Goal: Task Accomplishment & Management: Complete application form

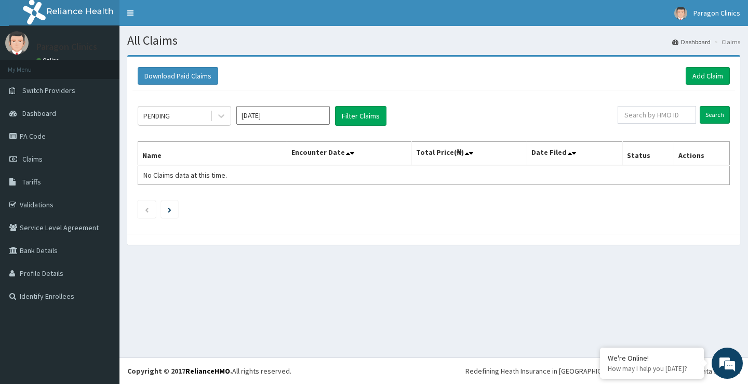
drag, startPoint x: 272, startPoint y: 122, endPoint x: 278, endPoint y: 114, distance: 10.3
click at [272, 122] on input "Aug 2025" at bounding box center [283, 115] width 94 height 19
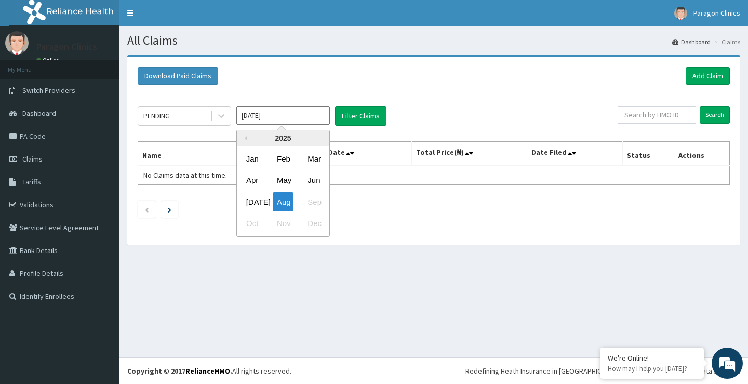
drag, startPoint x: 278, startPoint y: 114, endPoint x: 276, endPoint y: 145, distance: 31.2
click at [277, 114] on input "Aug 2025" at bounding box center [283, 115] width 94 height 19
drag, startPoint x: 253, startPoint y: 204, endPoint x: 237, endPoint y: 178, distance: 29.8
click at [253, 203] on div "Jul" at bounding box center [252, 201] width 21 height 19
type input "Jul 2025"
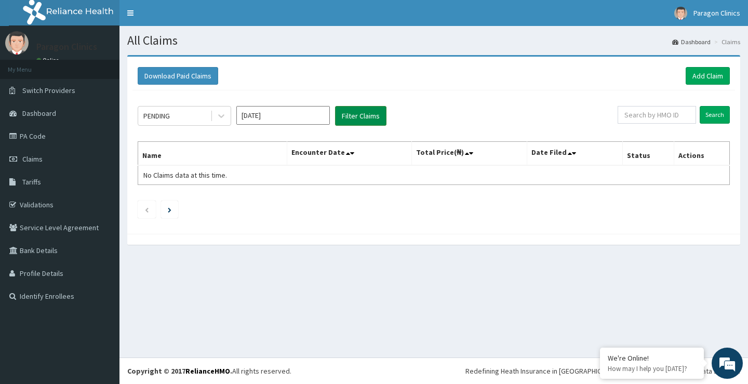
click at [363, 117] on button "Filter Claims" at bounding box center [360, 116] width 51 height 20
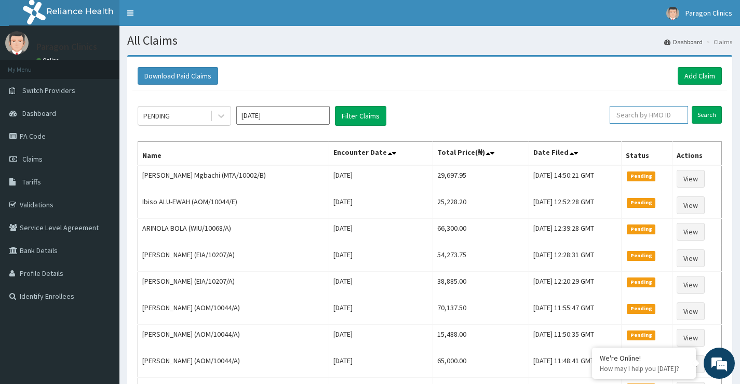
click at [641, 112] on input "text" at bounding box center [649, 115] width 78 height 18
paste input "SBL/10288/A"
type input "SBL/10288/A"
click at [710, 116] on input "Search" at bounding box center [707, 115] width 30 height 18
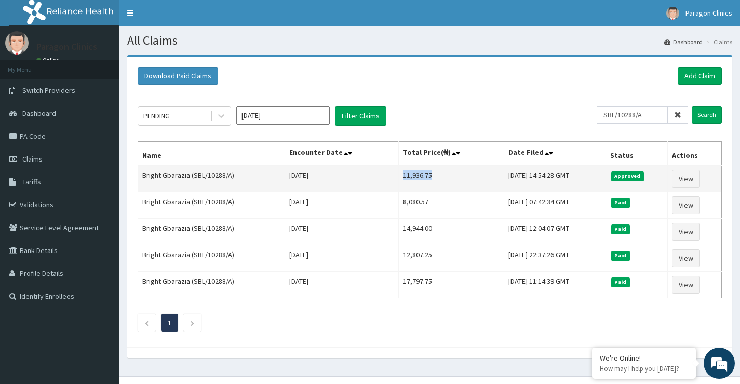
drag, startPoint x: 385, startPoint y: 175, endPoint x: 415, endPoint y: 177, distance: 29.7
click at [415, 177] on td "11,936.75" at bounding box center [451, 178] width 105 height 27
copy td "11,936.75"
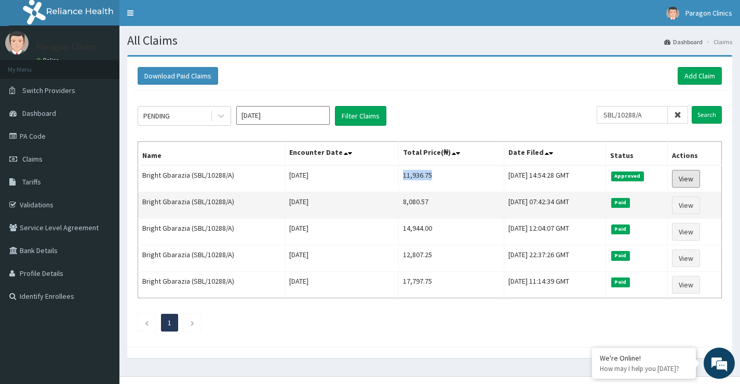
drag, startPoint x: 689, startPoint y: 180, endPoint x: 665, endPoint y: 197, distance: 29.7
click at [689, 180] on link "View" at bounding box center [686, 179] width 28 height 18
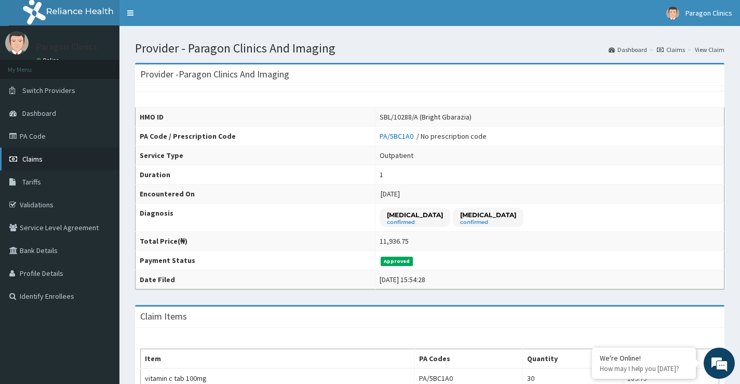
click at [29, 159] on span "Claims" at bounding box center [32, 158] width 20 height 9
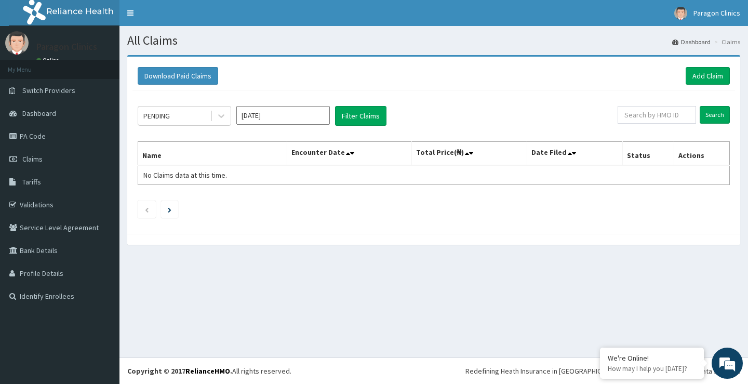
click at [279, 116] on input "[DATE]" at bounding box center [283, 115] width 94 height 19
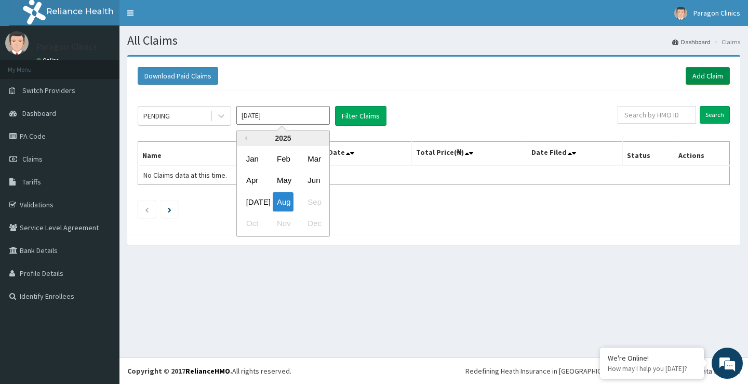
click at [698, 77] on link "Add Claim" at bounding box center [708, 76] width 44 height 18
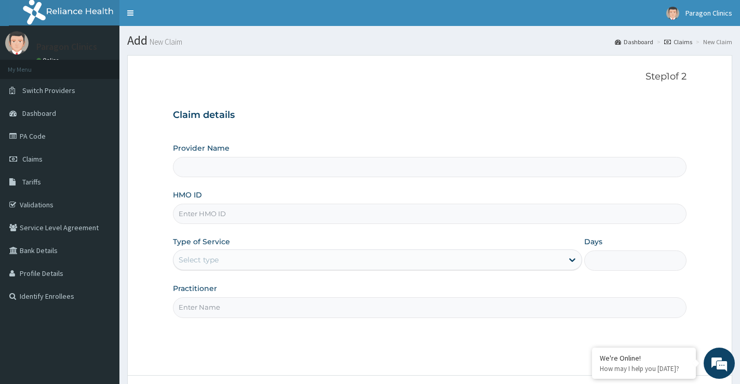
drag, startPoint x: 205, startPoint y: 214, endPoint x: 203, endPoint y: 207, distance: 6.9
click at [205, 215] on input "HMO ID" at bounding box center [430, 214] width 514 height 20
paste input "EIA/10207/A"
type input "EIA/10207/A"
type input "Paragon Clinics And Imaging"
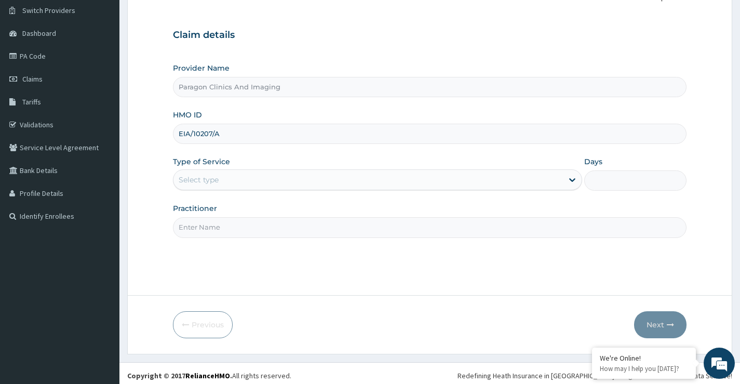
scroll to position [85, 0]
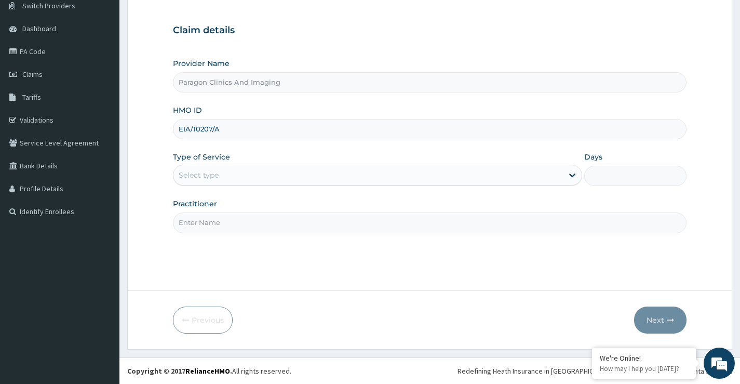
type input "EIA/10207/A"
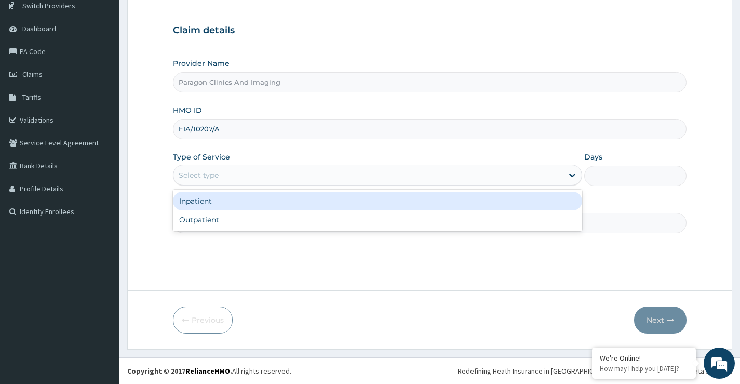
click at [207, 180] on div "Select type" at bounding box center [199, 175] width 40 height 10
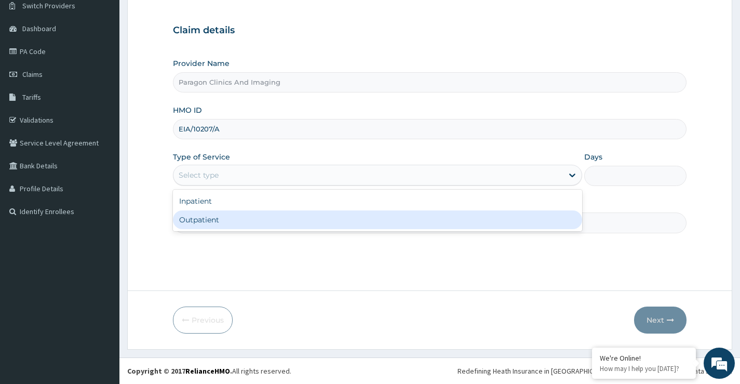
click at [197, 218] on div "Outpatient" at bounding box center [377, 219] width 409 height 19
type input "1"
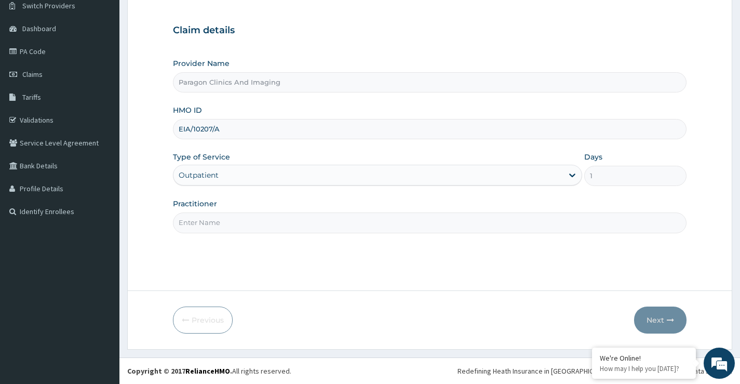
drag, startPoint x: 199, startPoint y: 226, endPoint x: 203, endPoint y: 236, distance: 10.7
click at [199, 227] on input "Practitioner" at bounding box center [430, 222] width 514 height 20
type input "dr"
click at [656, 317] on button "Next" at bounding box center [660, 320] width 52 height 27
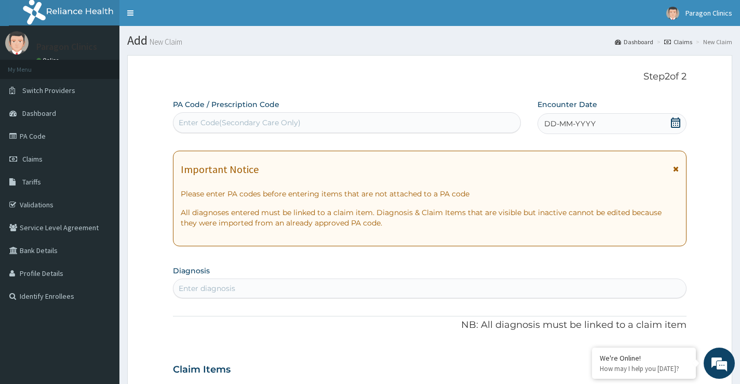
click at [243, 122] on div "Enter Code(Secondary Care Only)" at bounding box center [240, 122] width 122 height 10
paste input "PA/231C63"
type input "PA/231C63"
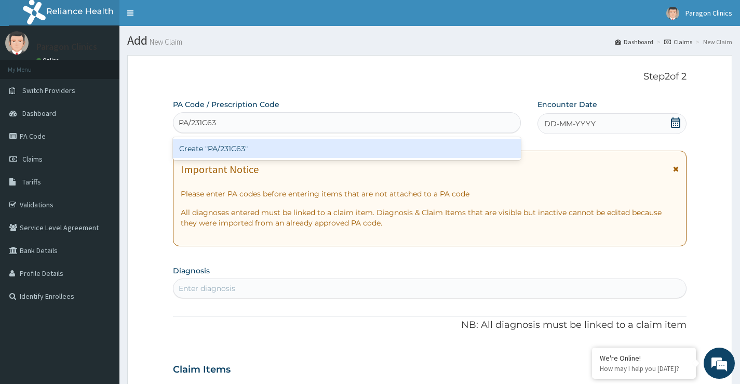
click at [236, 151] on div "Create "PA/231C63"" at bounding box center [347, 148] width 348 height 19
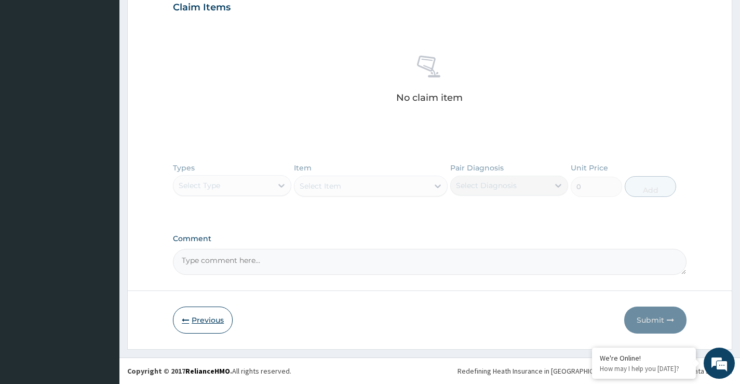
click at [194, 319] on button "Previous" at bounding box center [203, 320] width 60 height 27
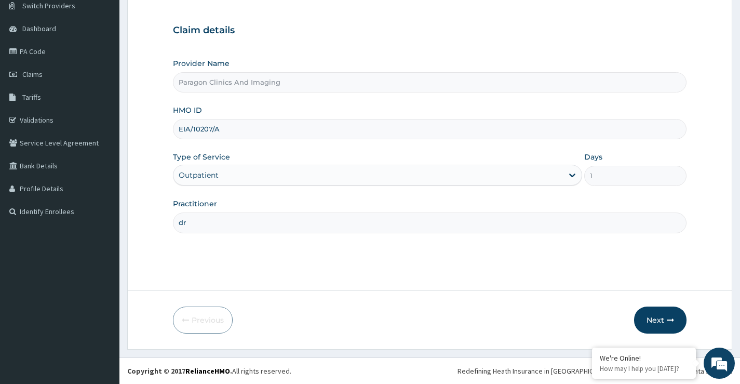
scroll to position [85, 0]
drag, startPoint x: 221, startPoint y: 130, endPoint x: 158, endPoint y: 119, distance: 64.3
click at [158, 119] on form "Step 1 of 2 Claim details Provider Name Paragon Clinics And Imaging HMO ID EIA/…" at bounding box center [429, 159] width 605 height 379
paste input "CAO/10010/G"
type input "CAO/10010/G"
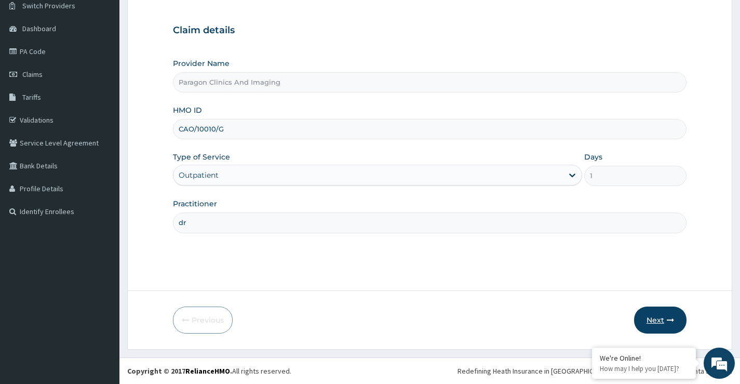
click at [656, 320] on button "Next" at bounding box center [660, 320] width 52 height 27
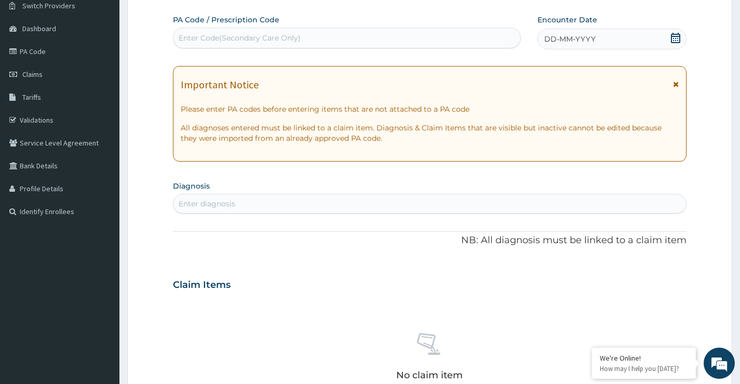
scroll to position [0, 0]
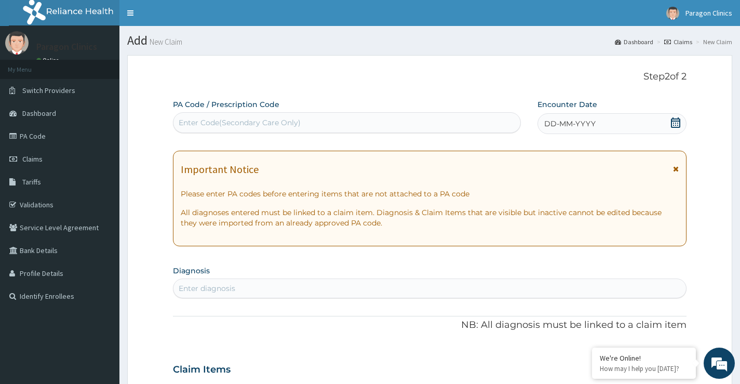
click at [268, 122] on div "Enter Code(Secondary Care Only)" at bounding box center [240, 122] width 122 height 10
paste input "PA/74AD4F"
type input "PA/74AD4F"
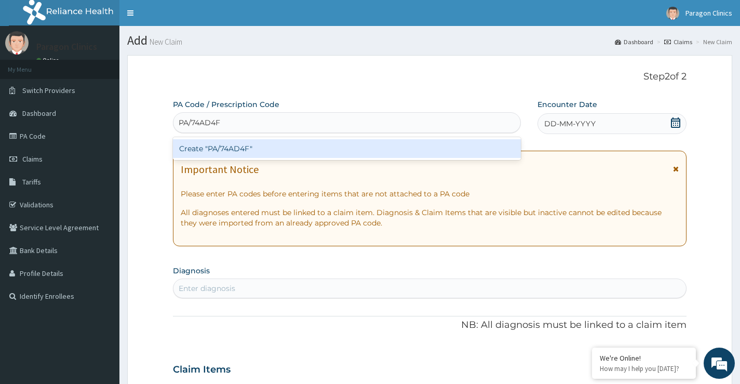
click at [250, 150] on div "Create "PA/74AD4F"" at bounding box center [347, 148] width 348 height 19
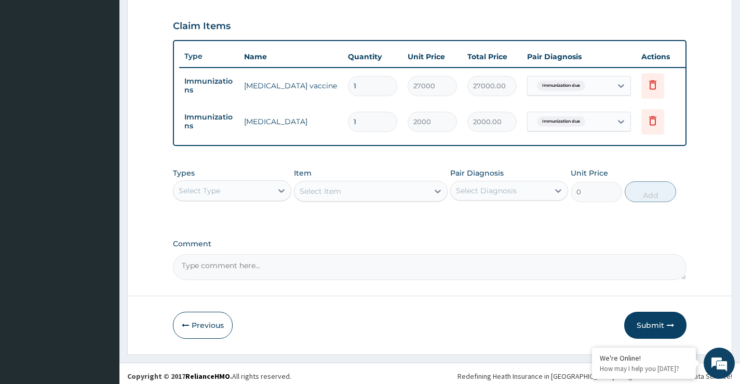
scroll to position [360, 0]
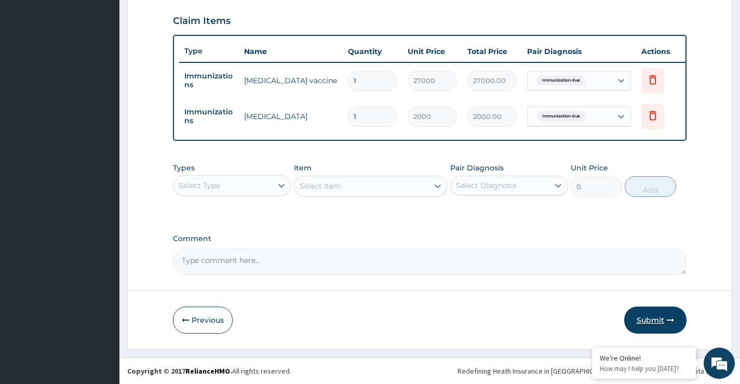
click at [653, 321] on button "Submit" at bounding box center [655, 320] width 62 height 27
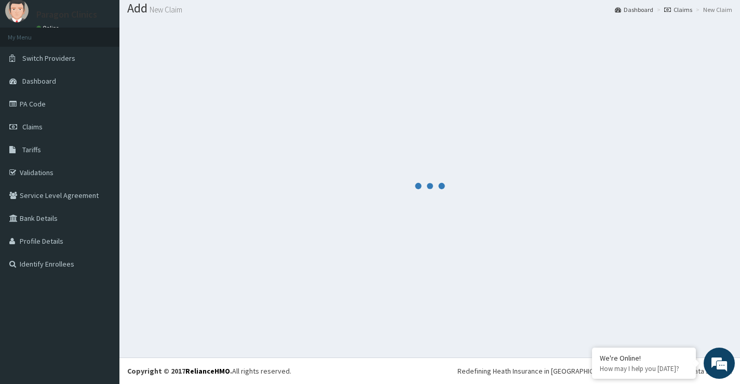
scroll to position [32, 0]
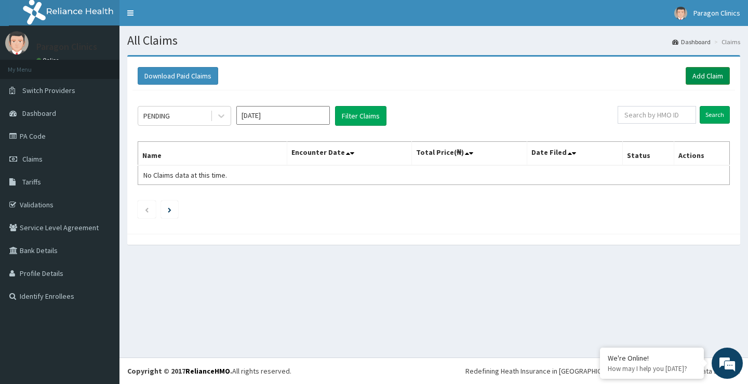
click at [707, 72] on link "Add Claim" at bounding box center [708, 76] width 44 height 18
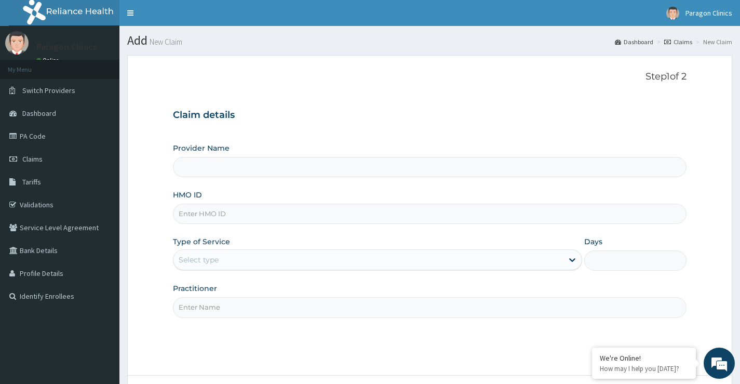
click at [220, 220] on input "HMO ID" at bounding box center [430, 214] width 514 height 20
paste input "SBL/10288/B"
type input "SBL/10288/B"
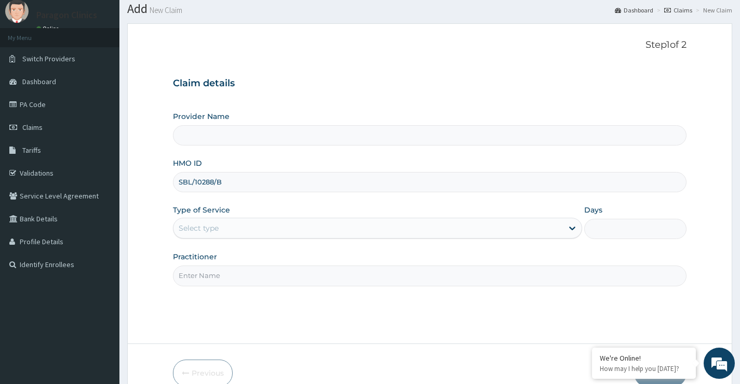
scroll to position [85, 0]
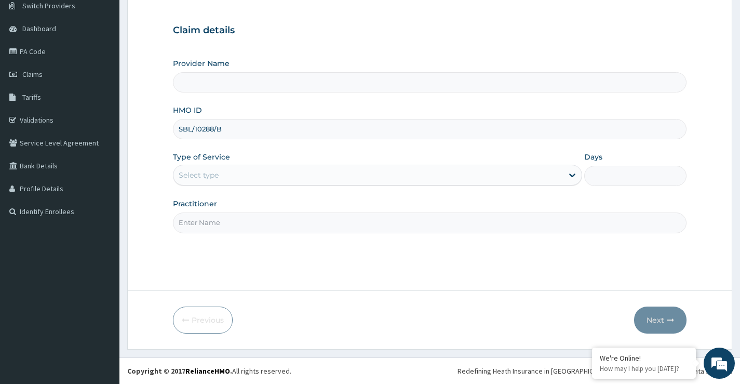
type input "Paragon Clinics And Imaging"
type input "SBL/10288/B"
click at [196, 174] on div "Select type" at bounding box center [199, 175] width 40 height 10
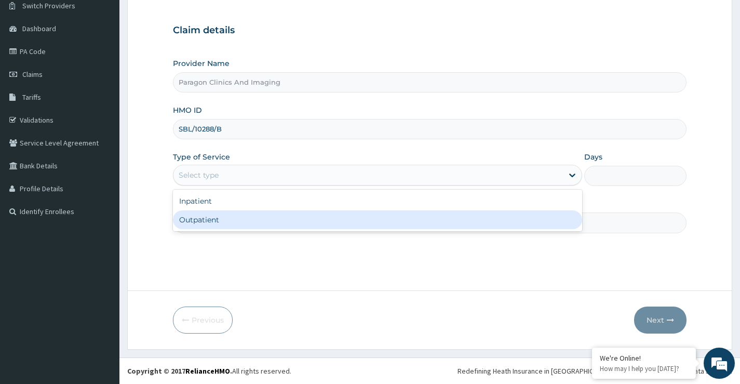
click at [201, 220] on div "Outpatient" at bounding box center [377, 219] width 409 height 19
type input "1"
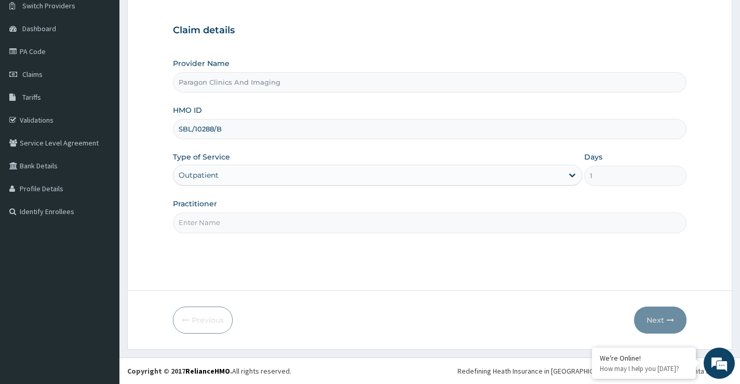
click at [233, 227] on input "Practitioner" at bounding box center [430, 222] width 514 height 20
type input "dr"
click at [662, 317] on button "Next" at bounding box center [660, 320] width 52 height 27
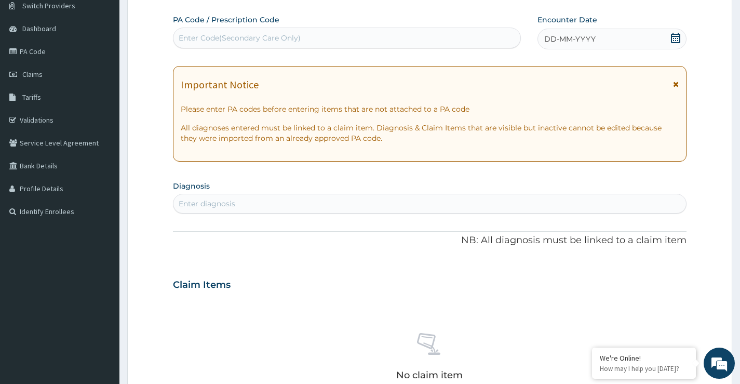
scroll to position [0, 0]
click at [222, 38] on div "Enter Code(Secondary Care Only)" at bounding box center [240, 38] width 122 height 10
paste input "PA/8253A9"
type input "PA/8253A9"
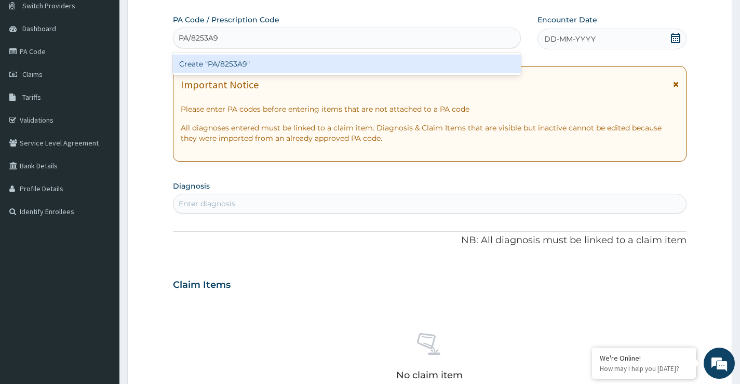
click at [228, 64] on div "Create "PA/8253A9"" at bounding box center [347, 64] width 348 height 19
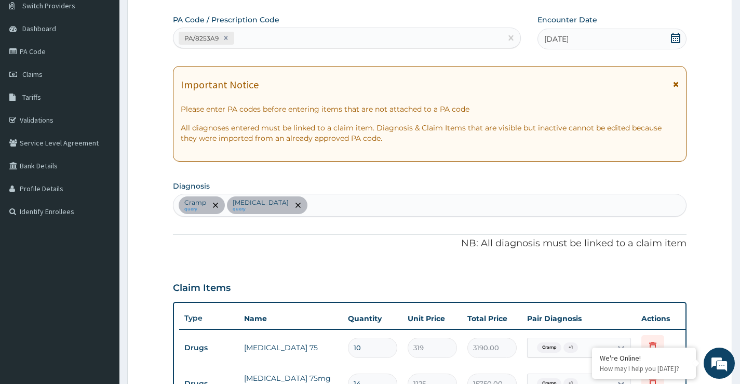
scroll to position [384, 0]
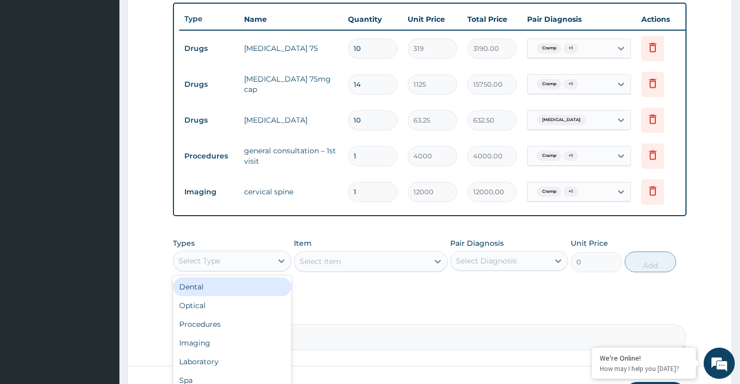
drag, startPoint x: 247, startPoint y: 272, endPoint x: 235, endPoint y: 302, distance: 32.4
click at [246, 269] on div "Select Type" at bounding box center [223, 260] width 98 height 17
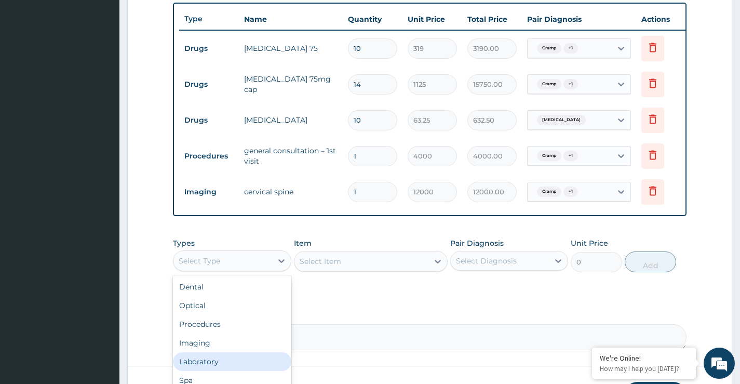
click at [206, 371] on div "Laboratory" at bounding box center [232, 361] width 118 height 19
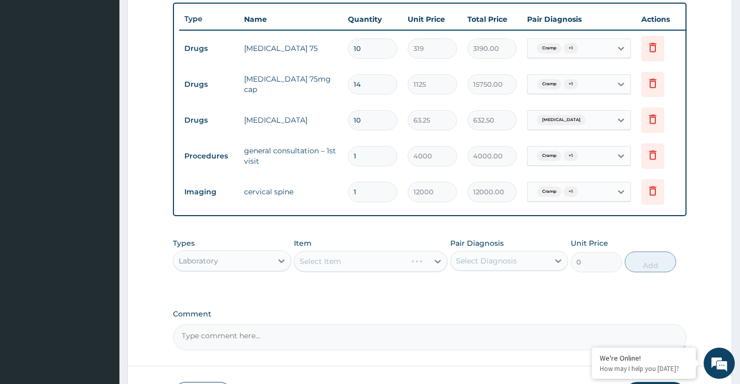
click at [341, 262] on div "Select Item" at bounding box center [371, 261] width 154 height 21
click at [336, 265] on div "Select Item" at bounding box center [321, 261] width 42 height 10
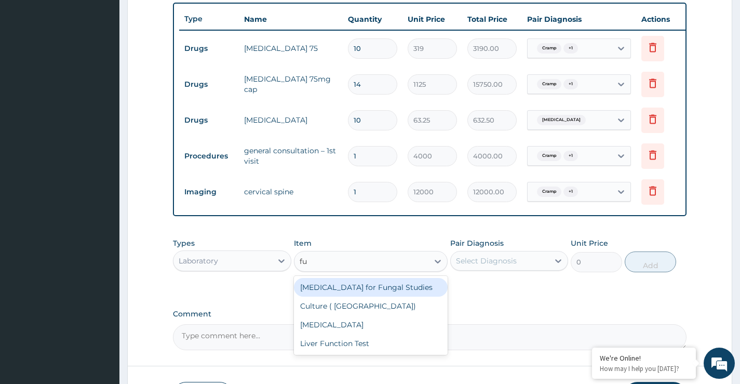
type input "ful"
drag, startPoint x: 343, startPoint y: 292, endPoint x: 369, endPoint y: 293, distance: 26.5
click at [343, 292] on div "Full Blood Count" at bounding box center [371, 287] width 154 height 19
type input "5000"
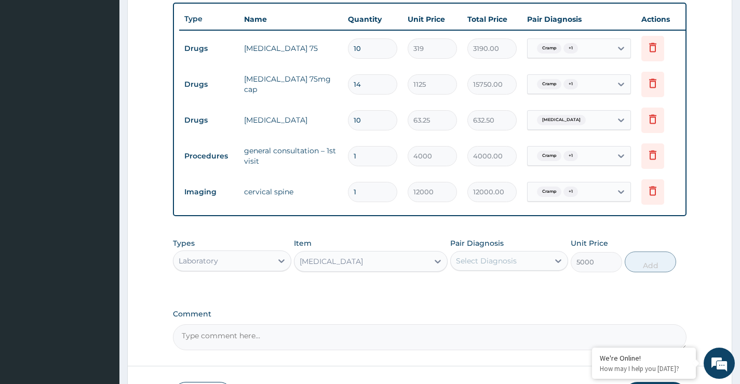
click at [487, 266] on div "Select Diagnosis" at bounding box center [486, 261] width 61 height 10
click at [485, 291] on label "Cramp" at bounding box center [480, 286] width 25 height 10
checkbox input "true"
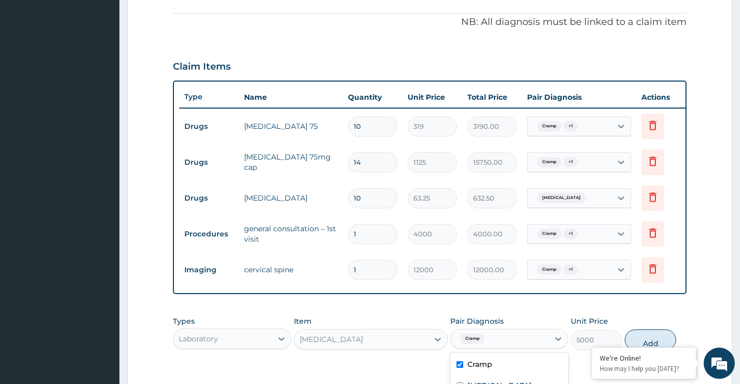
scroll to position [176, 0]
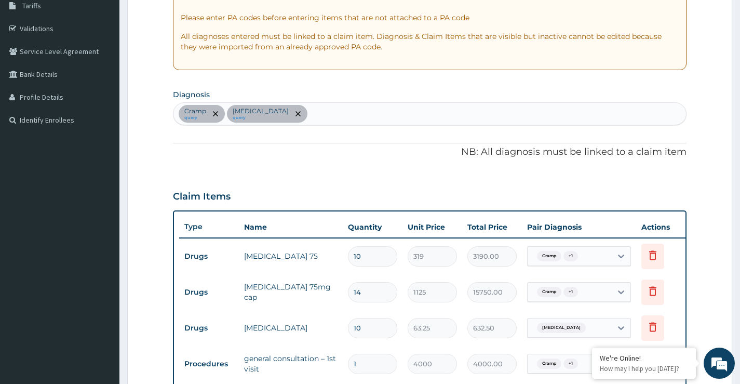
click at [313, 118] on div "Cramp query Low back pain query" at bounding box center [430, 114] width 513 height 22
type input "sepsi"
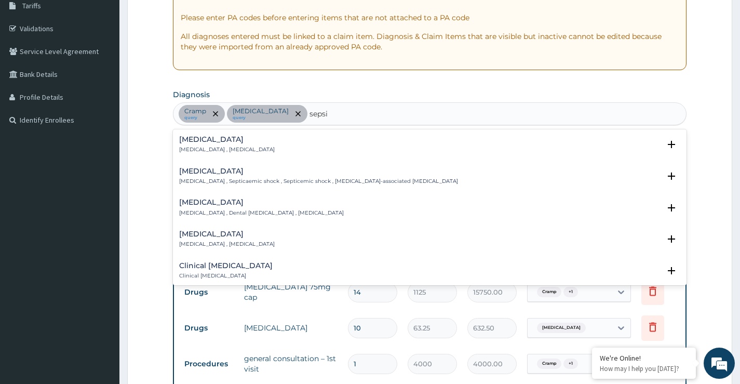
click at [190, 138] on h4 "Sepsis" at bounding box center [227, 140] width 96 height 8
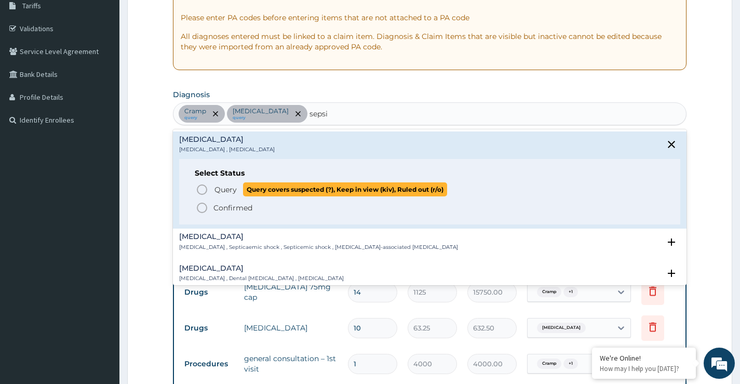
click at [217, 194] on span "Query" at bounding box center [226, 189] width 22 height 10
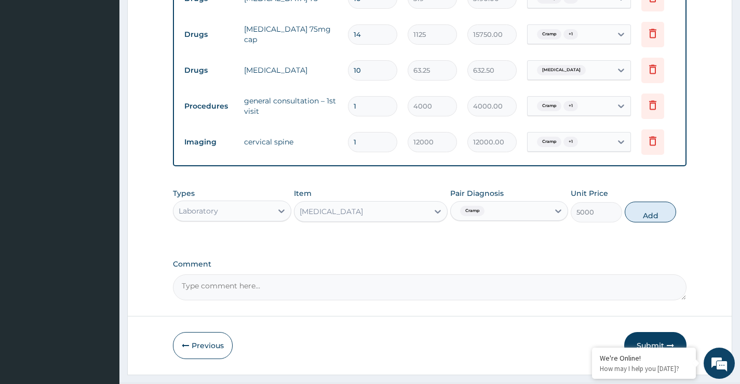
scroll to position [436, 0]
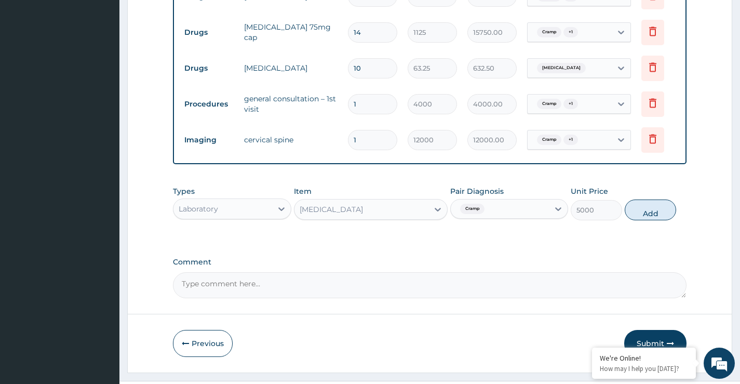
click at [490, 216] on div "Cramp" at bounding box center [500, 209] width 98 height 18
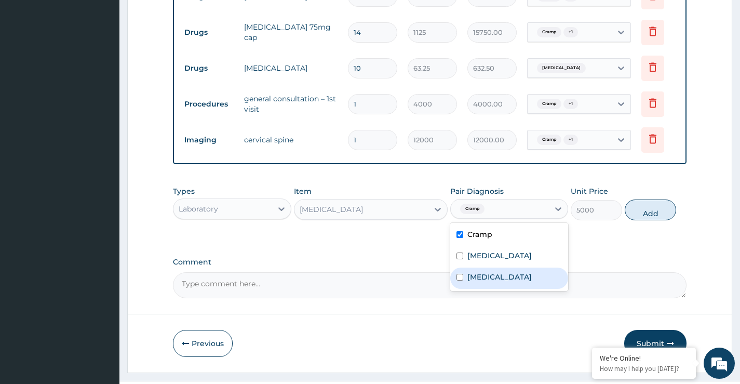
click at [486, 279] on label "Sepsis" at bounding box center [500, 277] width 64 height 10
checkbox input "true"
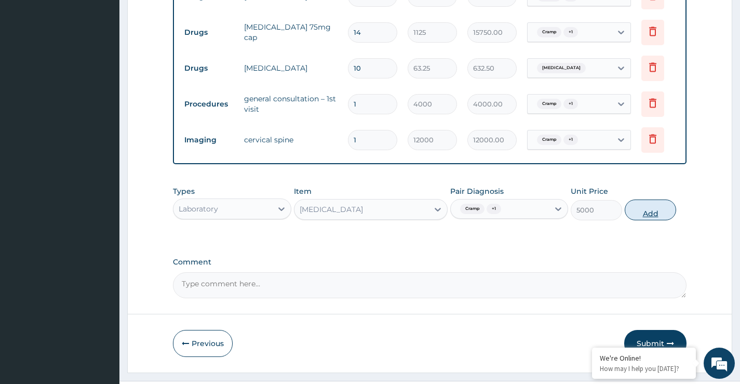
click at [654, 218] on button "Add" at bounding box center [650, 209] width 51 height 21
type input "0"
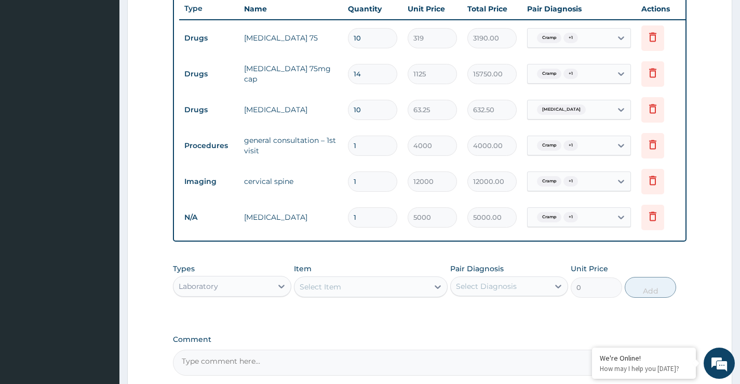
scroll to position [332, 0]
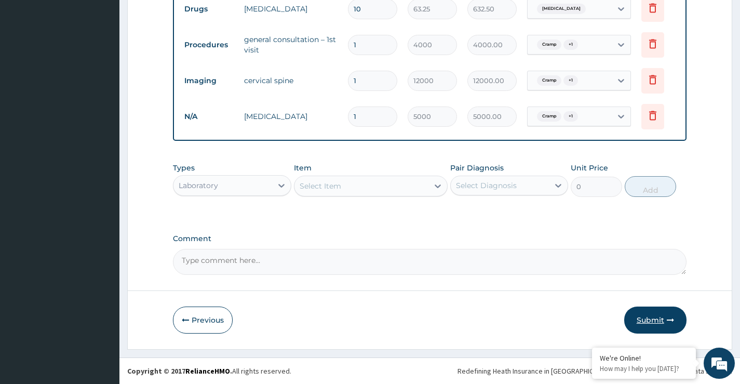
click at [643, 320] on button "Submit" at bounding box center [655, 320] width 62 height 27
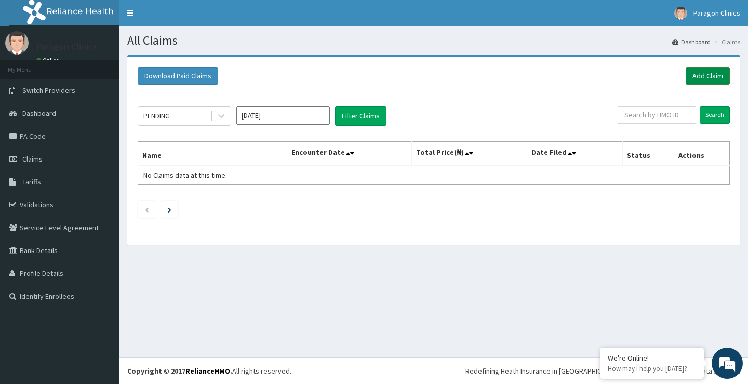
click at [704, 77] on link "Add Claim" at bounding box center [708, 76] width 44 height 18
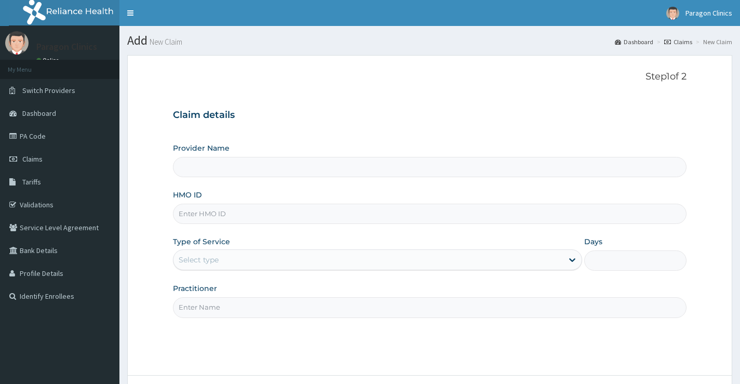
click at [221, 216] on input "HMO ID" at bounding box center [430, 214] width 514 height 20
paste input "RBN/10128/E"
type input "RBN/10128/E"
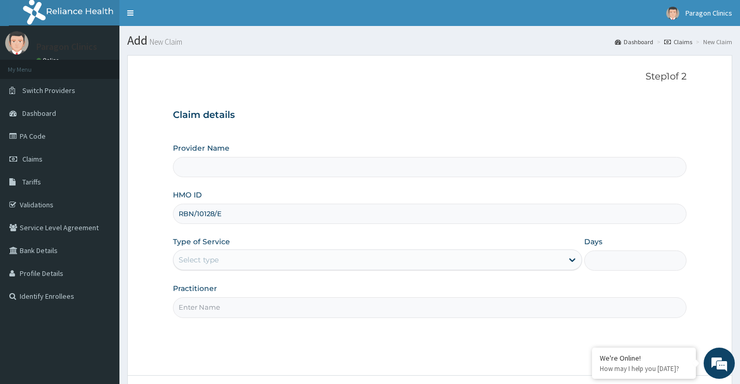
type input "Paragon Clinics And Imaging"
type input "RBN/10128/E"
click at [219, 260] on div "Select type" at bounding box center [199, 260] width 40 height 10
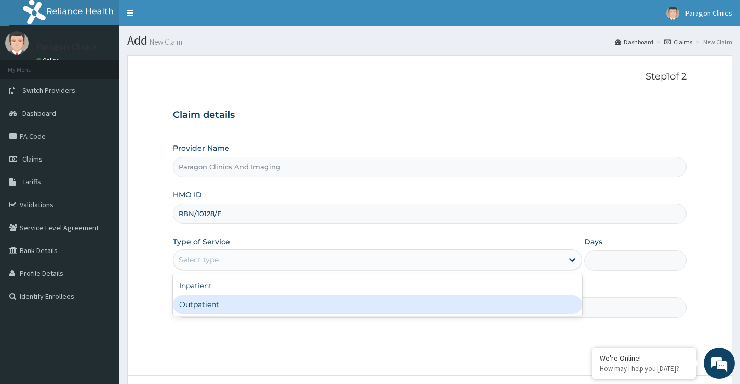
click at [201, 303] on div "Outpatient" at bounding box center [377, 304] width 409 height 19
type input "1"
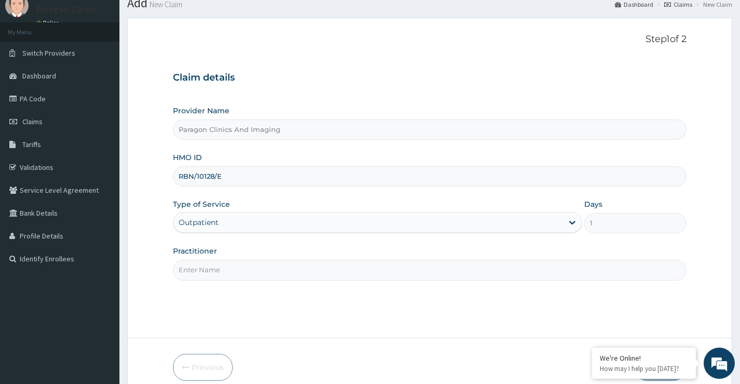
scroll to position [85, 0]
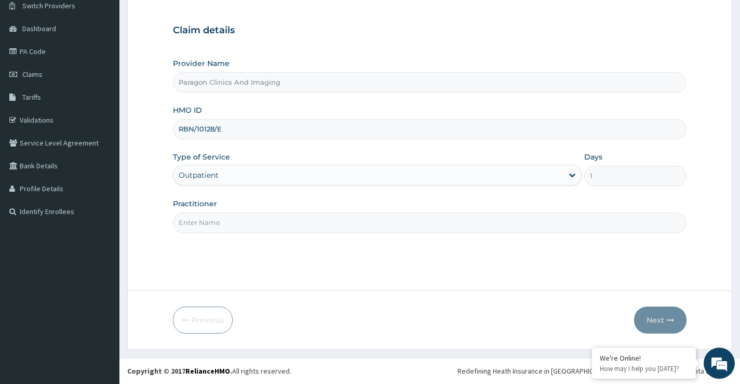
click at [208, 222] on input "Practitioner" at bounding box center [430, 222] width 514 height 20
type input "dr."
click at [662, 312] on button "Next" at bounding box center [660, 320] width 52 height 27
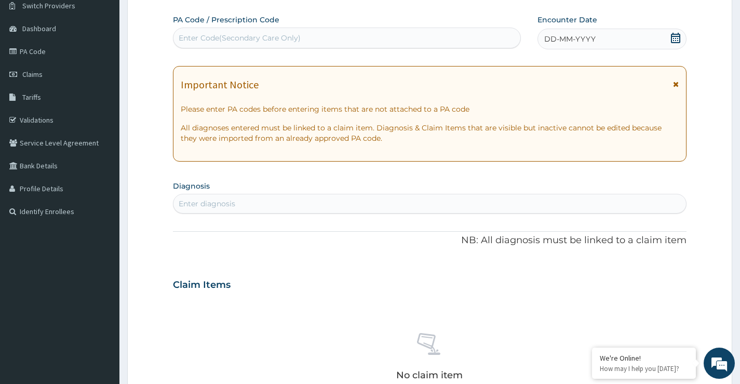
click at [677, 35] on icon at bounding box center [676, 38] width 10 height 10
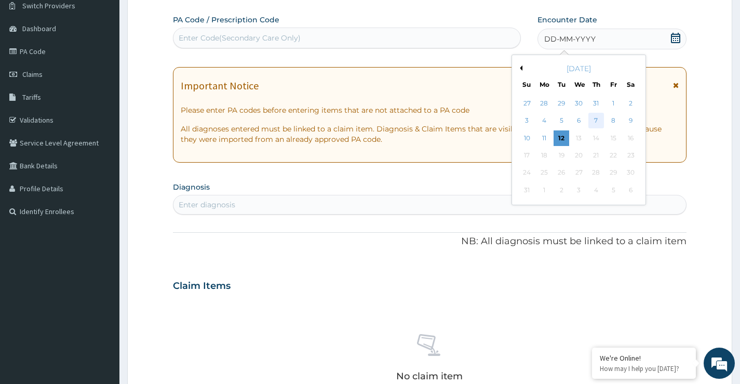
scroll to position [0, 0]
click at [523, 69] on div "[DATE]" at bounding box center [578, 68] width 125 height 10
click at [522, 67] on button "Previous Month" at bounding box center [519, 67] width 5 height 5
click at [598, 138] on div "17" at bounding box center [597, 138] width 16 height 16
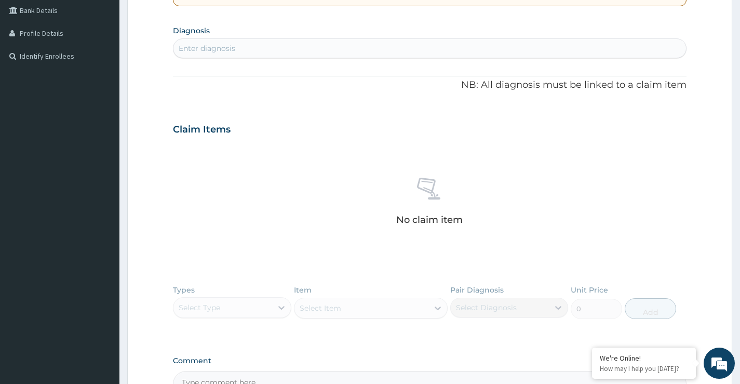
scroll to position [241, 0]
click at [223, 49] on div "Enter diagnosis" at bounding box center [207, 48] width 57 height 10
type input "malaria"
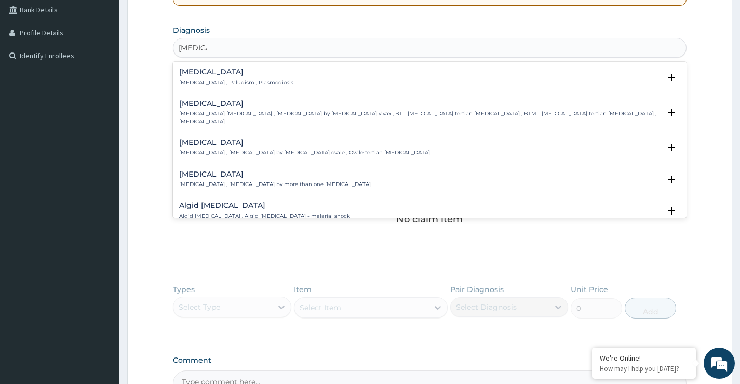
click at [197, 76] on div "Malaria Malaria , Paludism , Plasmodiosis" at bounding box center [236, 77] width 114 height 18
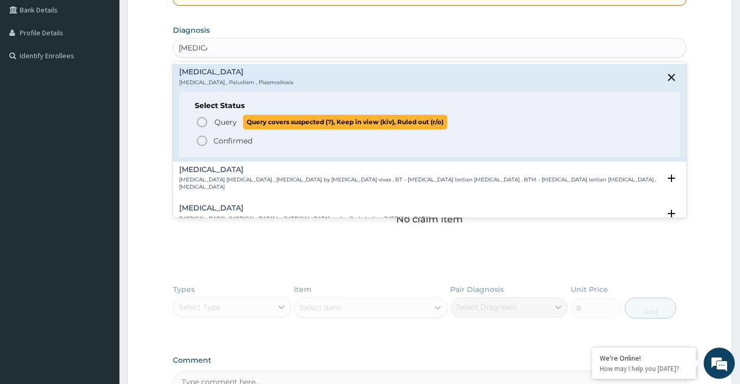
click at [206, 121] on icon "status option query" at bounding box center [202, 122] width 12 height 12
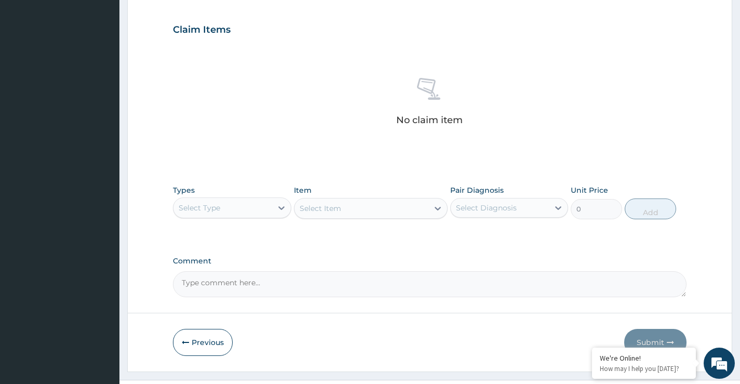
scroll to position [365, 0]
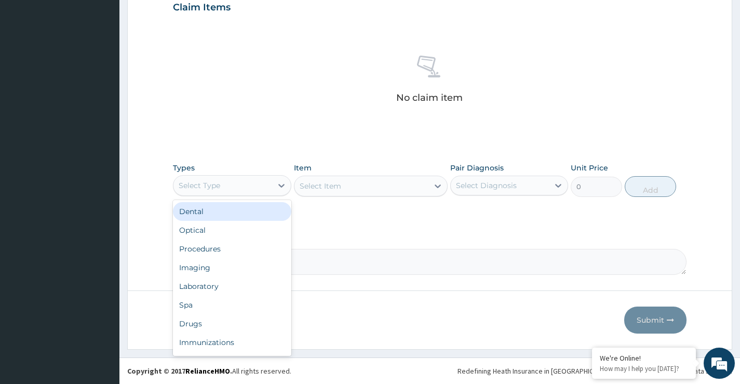
drag, startPoint x: 254, startPoint y: 185, endPoint x: 231, endPoint y: 232, distance: 51.8
click at [254, 186] on div "Select Type" at bounding box center [223, 185] width 98 height 17
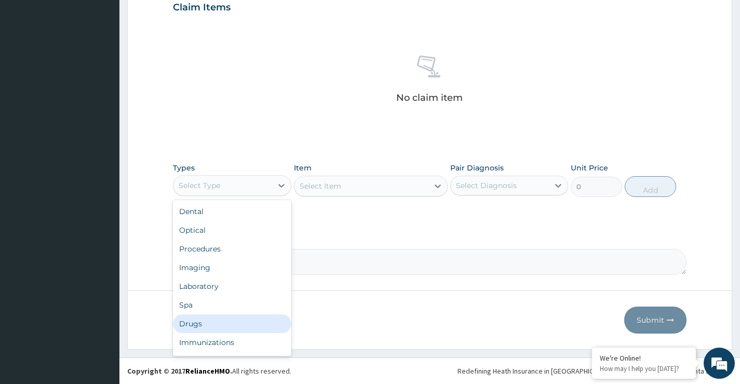
click at [186, 324] on div "Drugs" at bounding box center [232, 323] width 118 height 19
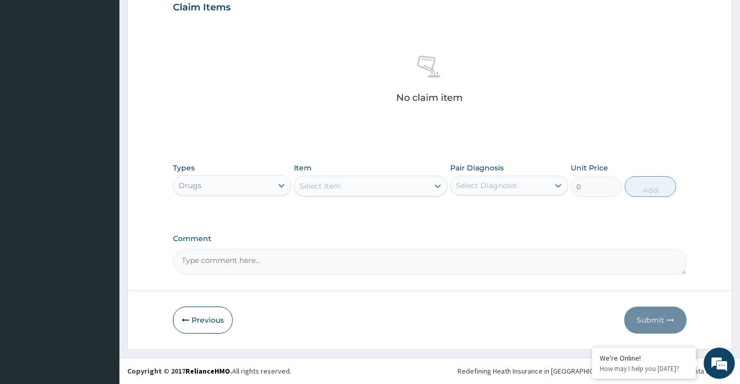
drag, startPoint x: 363, startPoint y: 175, endPoint x: 360, endPoint y: 184, distance: 9.9
click at [362, 176] on div "Item Select Item" at bounding box center [371, 180] width 154 height 34
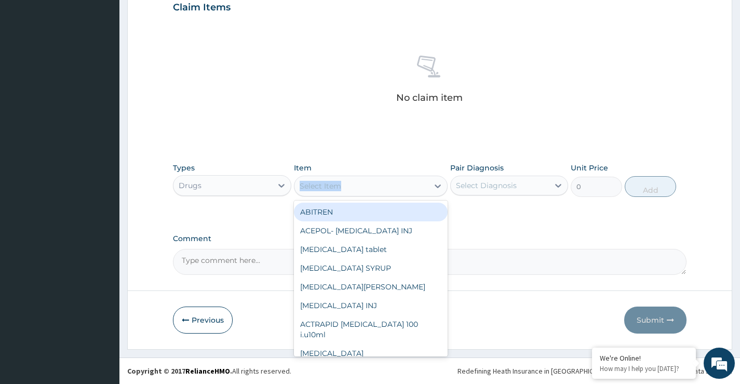
click at [354, 193] on div "Select Item" at bounding box center [362, 186] width 135 height 17
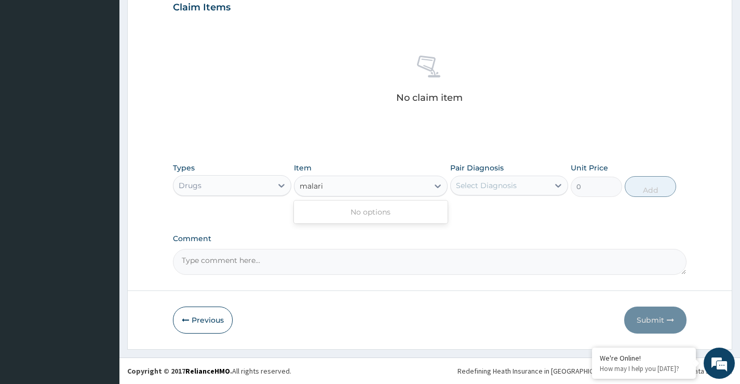
type input "malaria"
drag, startPoint x: 339, startPoint y: 184, endPoint x: 271, endPoint y: 178, distance: 68.9
click at [271, 178] on div "Types Drugs Item Select is focused ,type to refine list, press Down to open the…" at bounding box center [430, 179] width 514 height 45
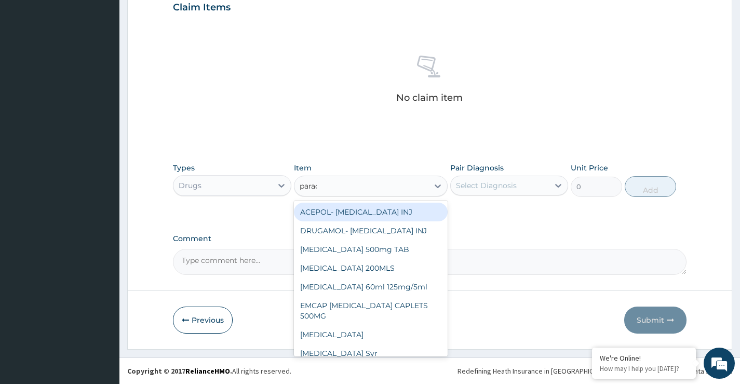
type input "parace"
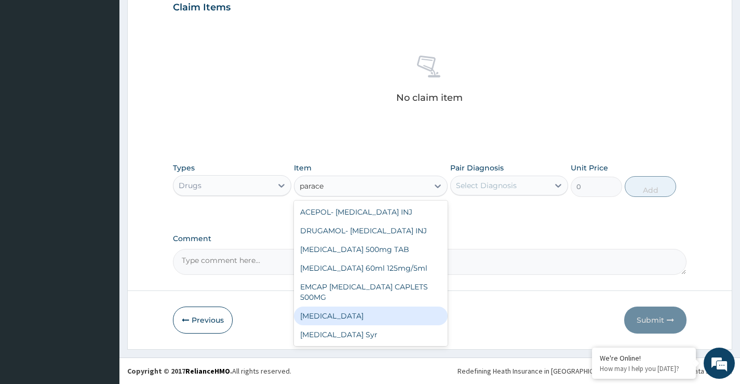
drag, startPoint x: 333, startPoint y: 318, endPoint x: 346, endPoint y: 316, distance: 13.1
click at [335, 318] on div "Paracetamol" at bounding box center [371, 316] width 154 height 19
type input "13"
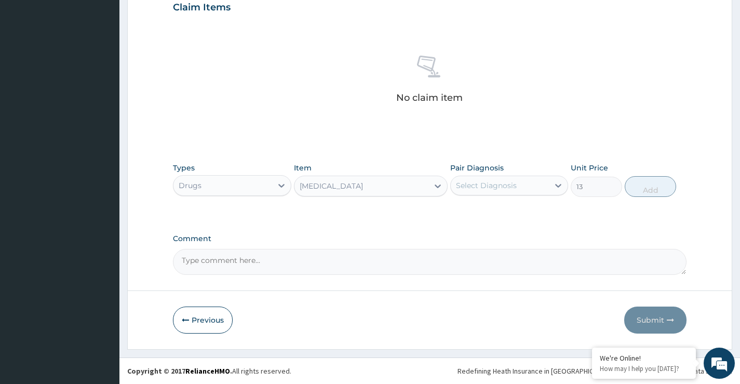
click at [510, 184] on div "Select Diagnosis" at bounding box center [486, 185] width 61 height 10
click at [490, 207] on label "Malaria" at bounding box center [500, 211] width 64 height 10
checkbox input "true"
click at [643, 195] on button "Add" at bounding box center [650, 186] width 51 height 21
type input "0"
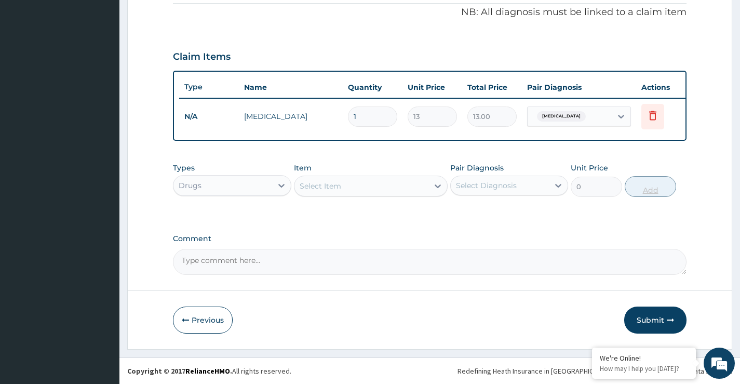
scroll to position [324, 0]
type input "18"
type input "234.00"
type input "18"
click at [315, 187] on div "Select Item" at bounding box center [321, 186] width 42 height 10
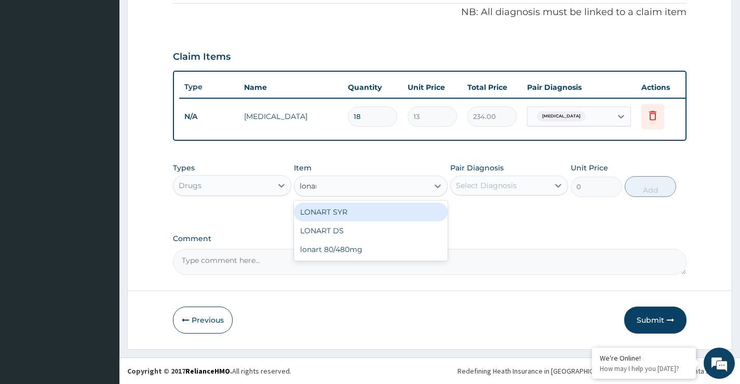
type input "lonart"
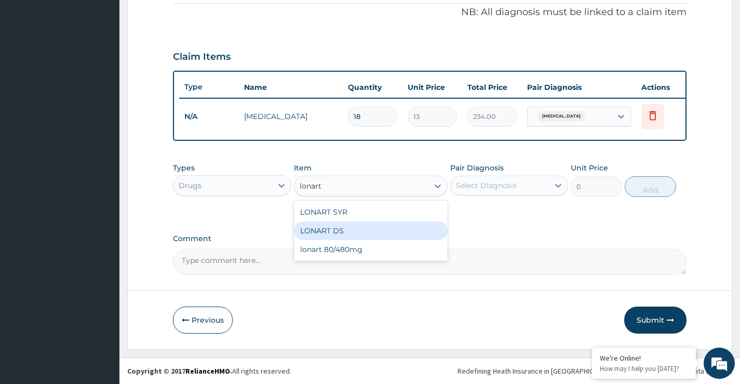
click at [366, 235] on div "LONART DS" at bounding box center [371, 230] width 154 height 19
type input "560"
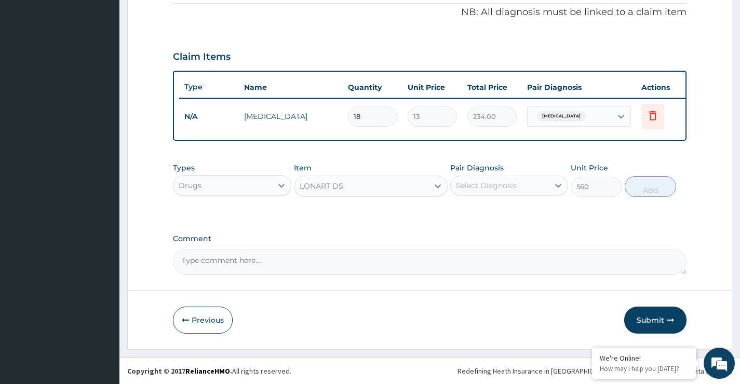
click at [488, 183] on div "Select Diagnosis" at bounding box center [486, 185] width 61 height 10
click at [500, 215] on div "Malaria" at bounding box center [509, 212] width 118 height 21
checkbox input "true"
click at [647, 189] on button "Add" at bounding box center [650, 186] width 51 height 21
type input "0"
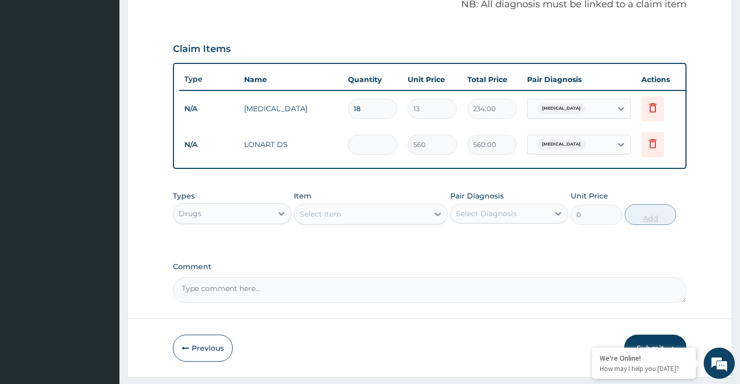
type input "0.00"
type input "6"
type input "3360.00"
type input "6"
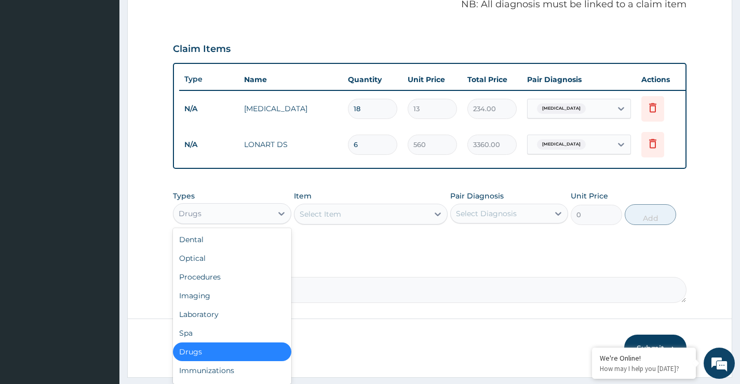
click at [241, 222] on div "Drugs" at bounding box center [223, 213] width 98 height 17
click at [202, 321] on div "Laboratory" at bounding box center [232, 314] width 118 height 19
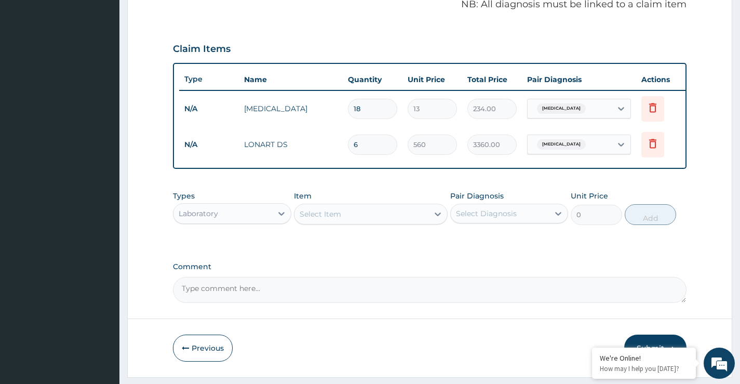
click at [360, 222] on div "Select Item" at bounding box center [362, 214] width 135 height 17
type input "malar"
click at [341, 248] on div "Malaria Parasite" at bounding box center [371, 240] width 154 height 19
type input "1500"
click at [480, 217] on div "Select Diagnosis" at bounding box center [486, 213] width 61 height 10
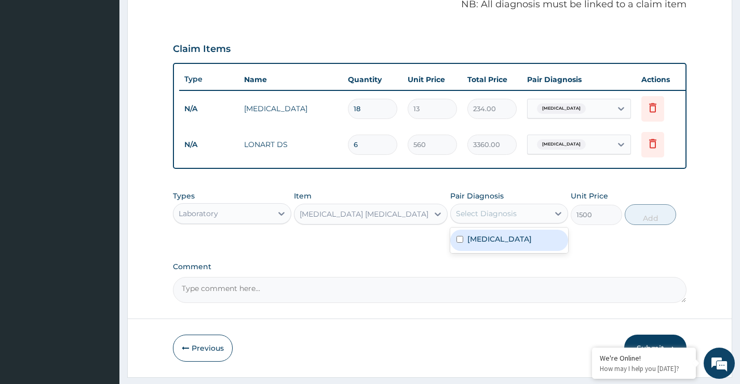
drag, startPoint x: 472, startPoint y: 241, endPoint x: 552, endPoint y: 243, distance: 80.6
click at [472, 242] on label "Malaria" at bounding box center [500, 239] width 64 height 10
checkbox input "true"
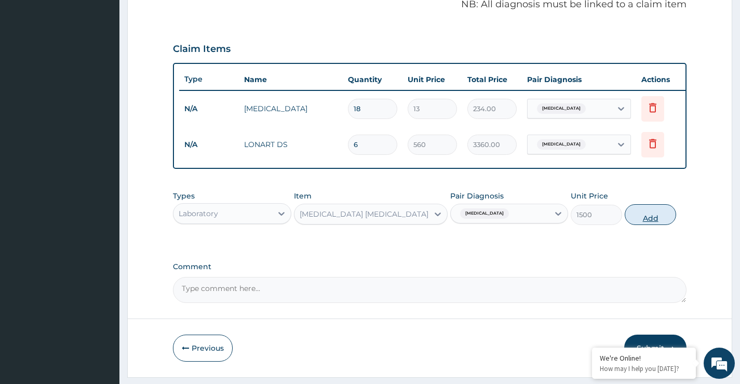
click at [649, 223] on button "Add" at bounding box center [650, 214] width 51 height 21
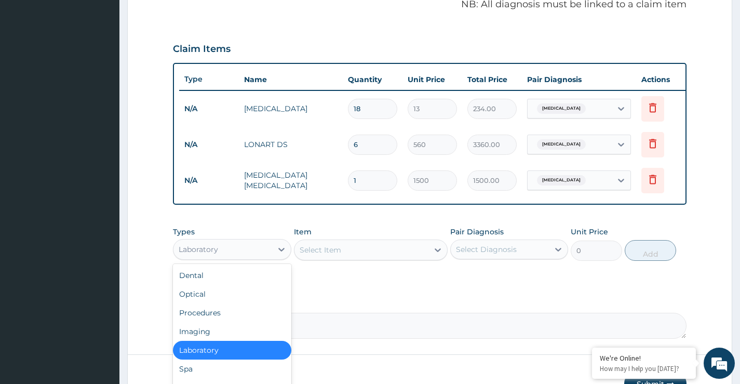
drag, startPoint x: 254, startPoint y: 257, endPoint x: 230, endPoint y: 286, distance: 38.1
click at [254, 258] on div "Laboratory" at bounding box center [223, 249] width 98 height 17
click at [205, 320] on div "Procedures" at bounding box center [232, 312] width 118 height 19
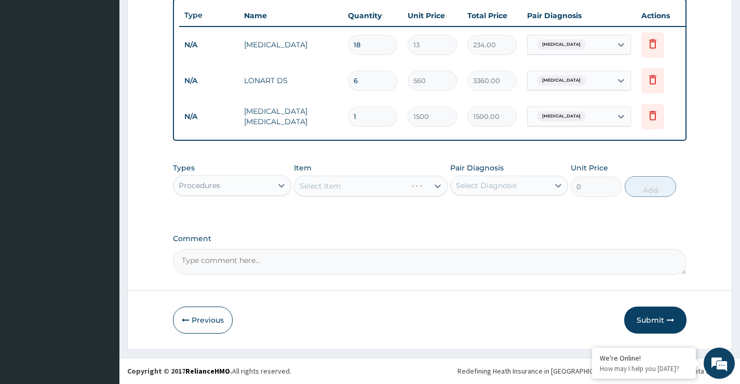
scroll to position [395, 0]
click at [329, 185] on div "Select Item" at bounding box center [321, 186] width 42 height 10
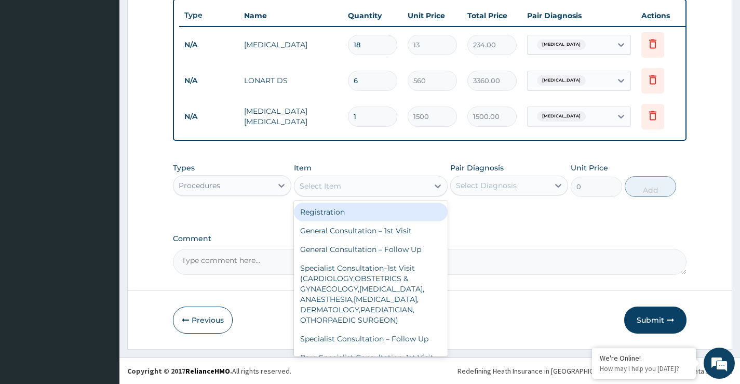
drag, startPoint x: 328, startPoint y: 212, endPoint x: 485, endPoint y: 189, distance: 158.6
click at [330, 211] on div "Registration" at bounding box center [371, 212] width 154 height 19
type input "3000"
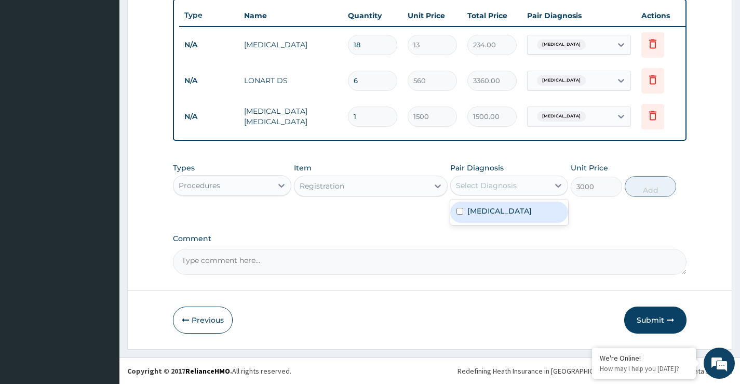
click at [528, 178] on div "Select Diagnosis" at bounding box center [500, 185] width 98 height 17
click at [500, 214] on div "Malaria" at bounding box center [509, 212] width 118 height 21
checkbox input "true"
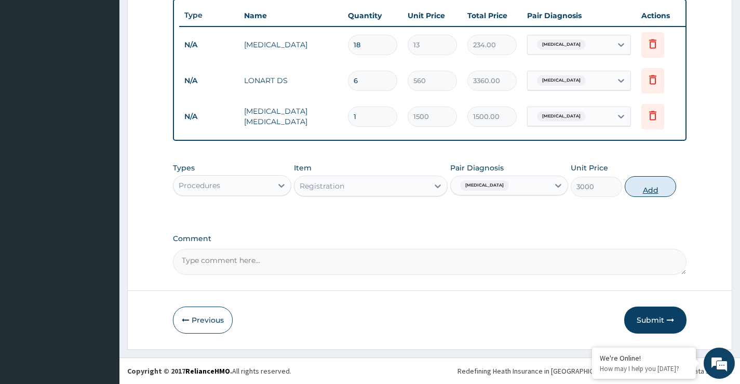
click at [658, 193] on button "Add" at bounding box center [650, 186] width 51 height 21
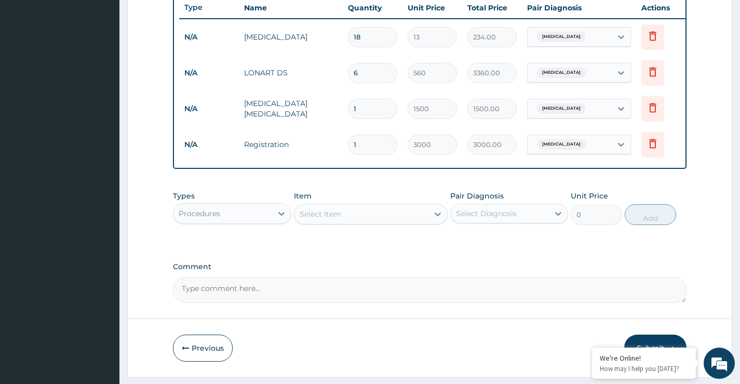
click at [345, 221] on div "Select Item" at bounding box center [362, 214] width 135 height 17
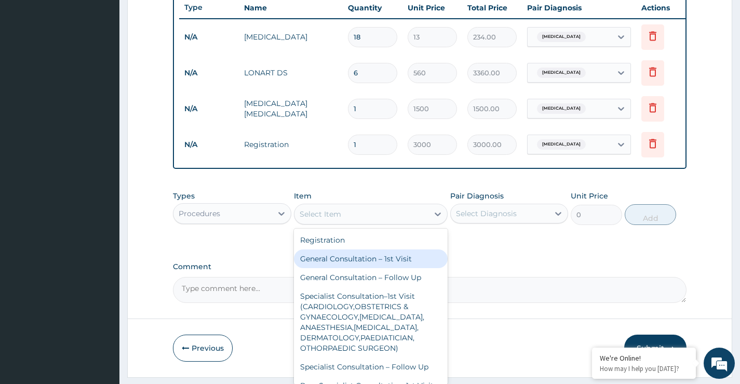
click at [341, 268] on div "General Consultation – 1st Visit" at bounding box center [371, 258] width 154 height 19
type input "4000"
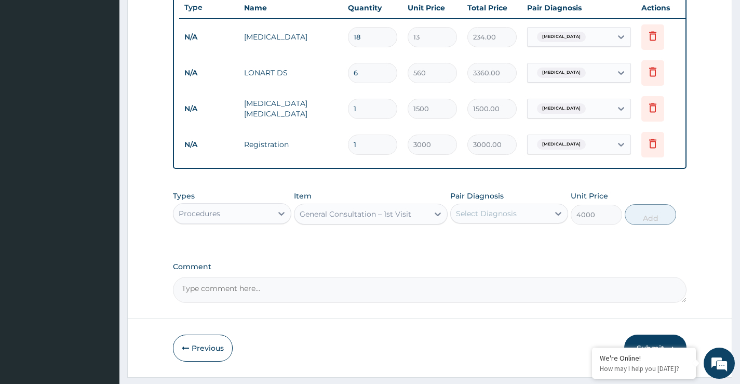
click at [476, 219] on div "Select Diagnosis" at bounding box center [486, 213] width 61 height 10
click at [480, 262] on div "PA Code / Prescription Code Enter Code(Secondary Care Only) Encounter Date 17-0…" at bounding box center [430, 3] width 514 height 599
click at [518, 222] on div "Select Diagnosis" at bounding box center [500, 213] width 98 height 17
drag, startPoint x: 512, startPoint y: 248, endPoint x: 532, endPoint y: 244, distance: 20.2
click at [513, 249] on div "Malaria" at bounding box center [509, 240] width 118 height 21
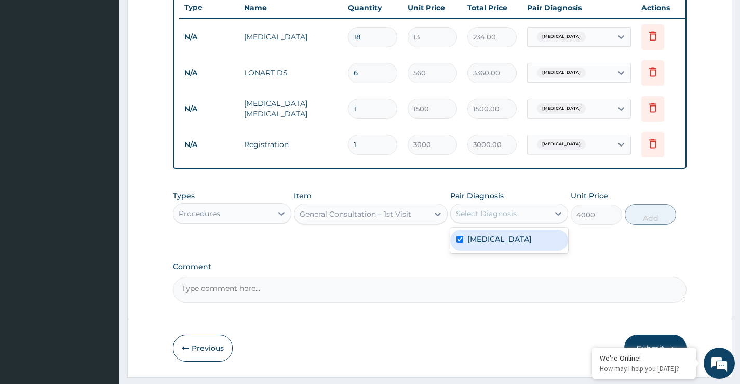
checkbox input "true"
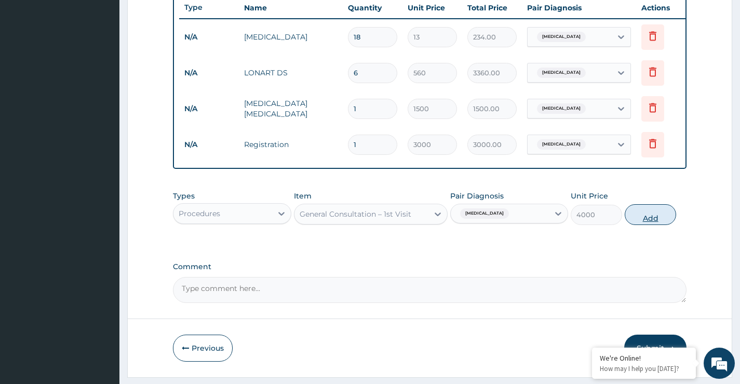
click at [637, 222] on button "Add" at bounding box center [650, 214] width 51 height 21
type input "0"
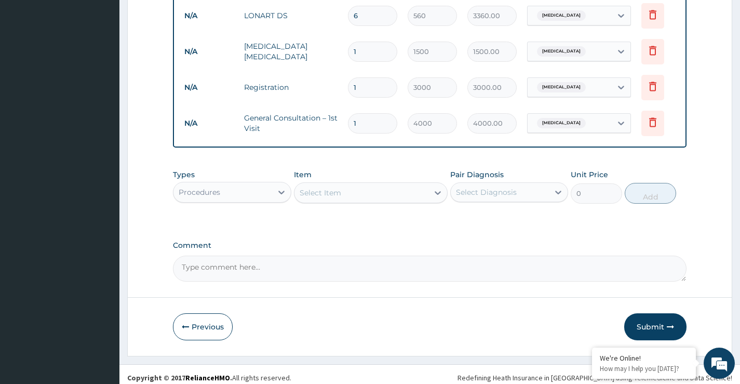
scroll to position [467, 0]
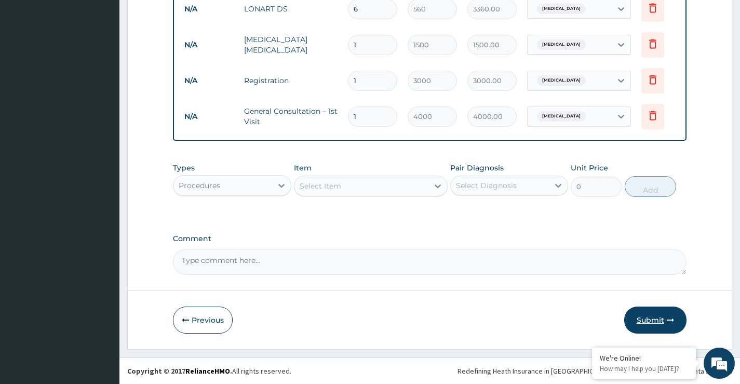
click at [649, 319] on button "Submit" at bounding box center [655, 320] width 62 height 27
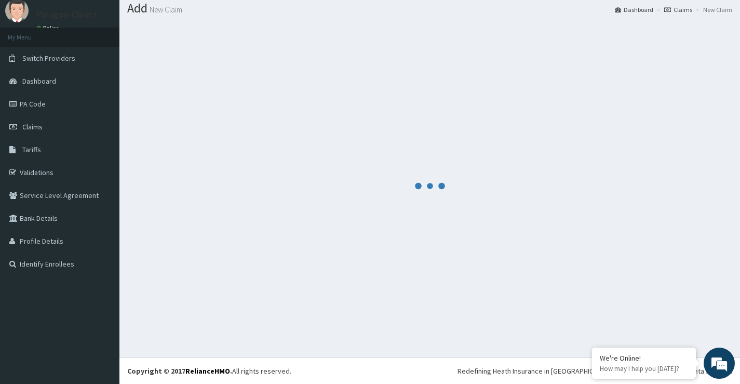
scroll to position [32, 0]
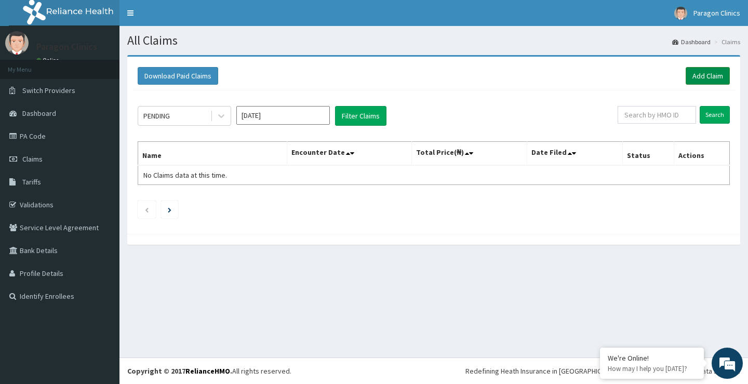
click at [705, 75] on link "Add Claim" at bounding box center [708, 76] width 44 height 18
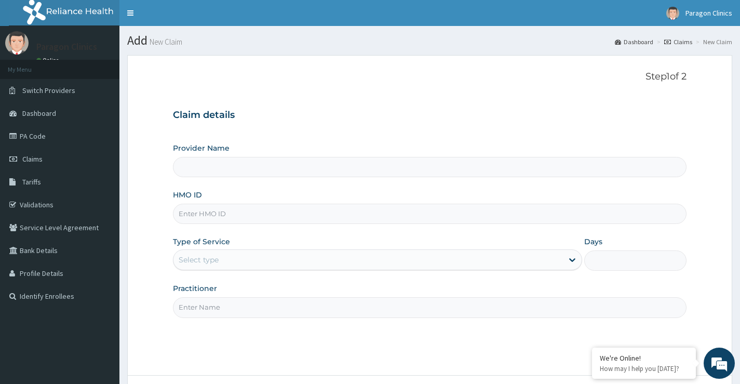
type input "Paragon Clinics And Imaging"
click at [230, 214] on input "HMO ID" at bounding box center [430, 214] width 514 height 20
paste input "RBN/10128/E"
type input "RBN/10128/E"
click at [196, 261] on div "Select type" at bounding box center [199, 260] width 40 height 10
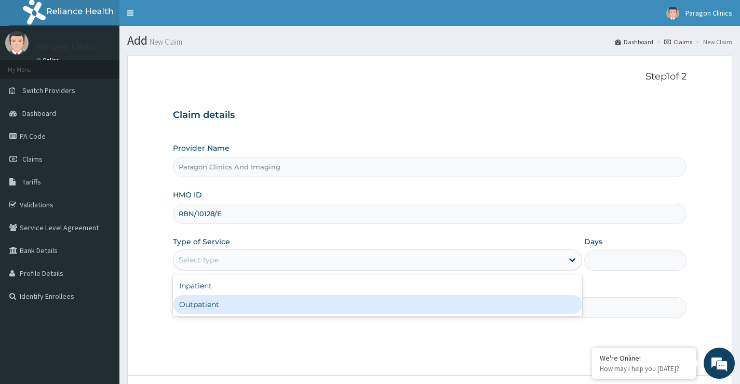
click at [197, 305] on div "Outpatient" at bounding box center [377, 304] width 409 height 19
type input "1"
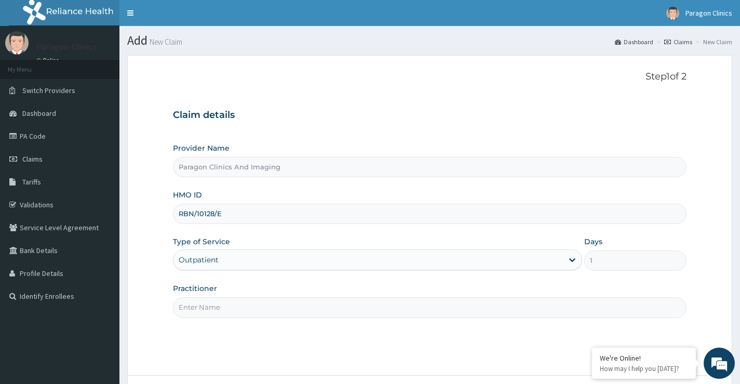
scroll to position [85, 0]
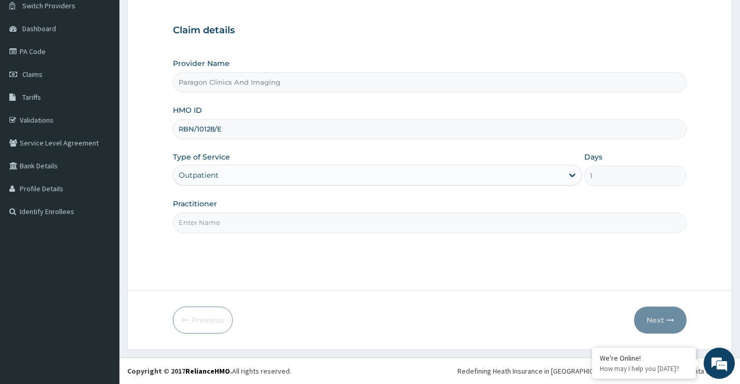
click at [228, 222] on input "Practitioner" at bounding box center [430, 222] width 514 height 20
type input "dr."
click at [656, 320] on button "Next" at bounding box center [660, 320] width 52 height 27
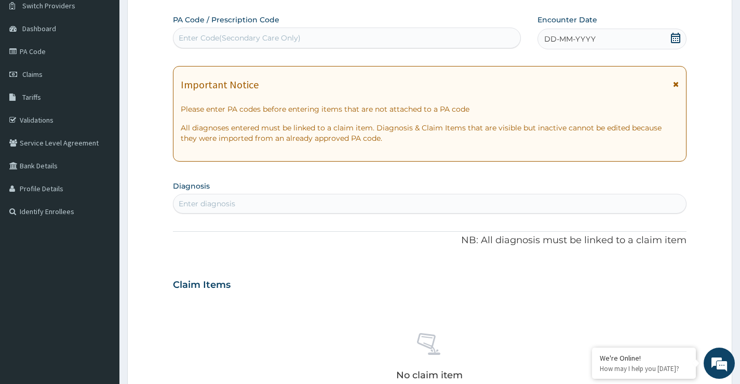
click at [675, 38] on icon at bounding box center [675, 38] width 9 height 10
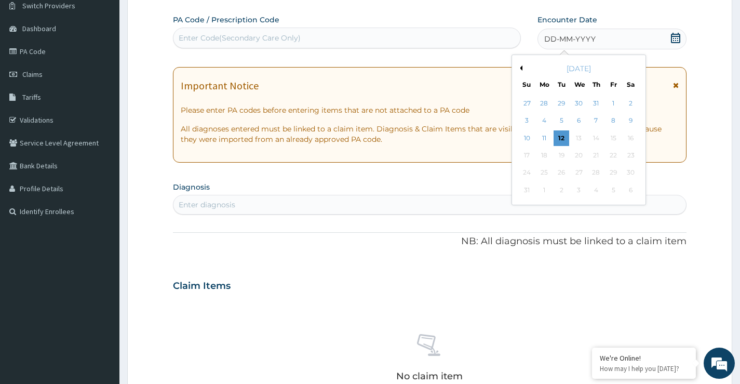
click at [522, 68] on button "Previous Month" at bounding box center [519, 67] width 5 height 5
click at [615, 139] on div "18" at bounding box center [614, 138] width 16 height 16
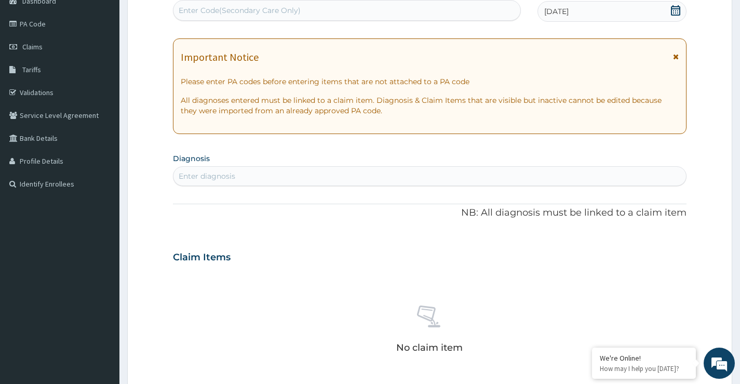
scroll to position [137, 0]
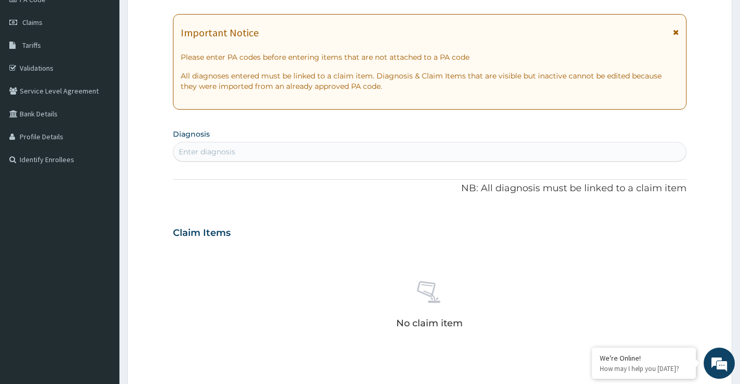
click at [229, 153] on div "Enter diagnosis" at bounding box center [207, 152] width 57 height 10
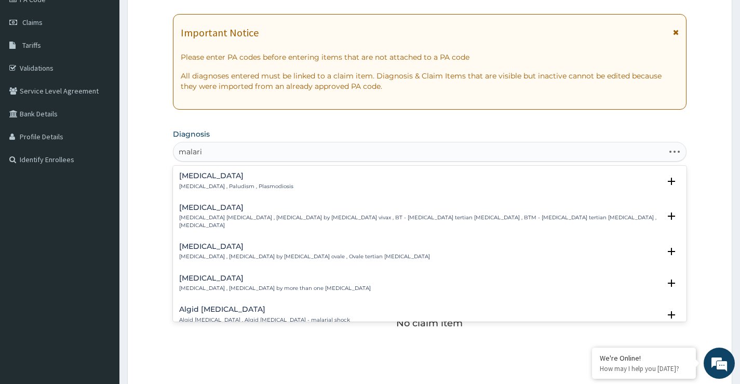
type input "malaria"
click at [196, 178] on h4 "Malaria" at bounding box center [236, 176] width 114 height 8
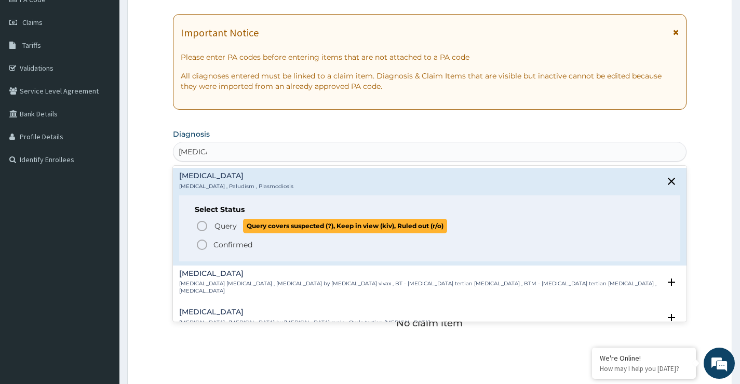
click at [201, 224] on icon "status option query" at bounding box center [202, 226] width 12 height 12
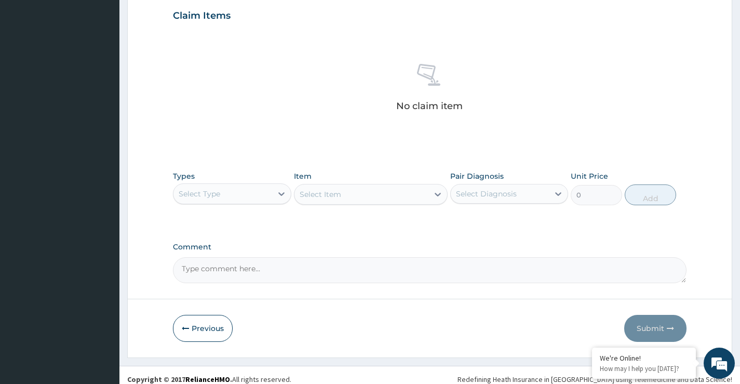
scroll to position [365, 0]
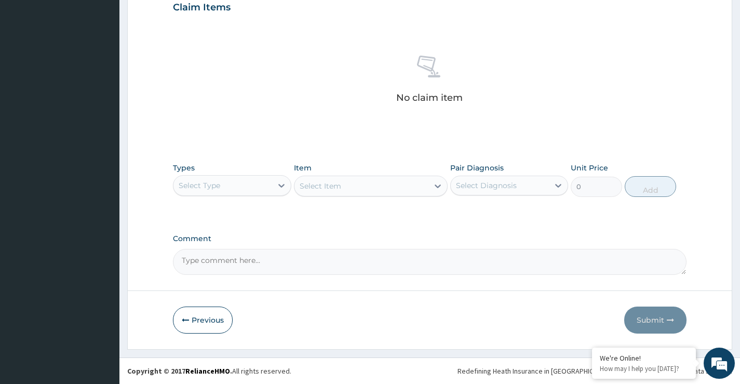
click at [232, 185] on div "Select Type" at bounding box center [223, 185] width 98 height 17
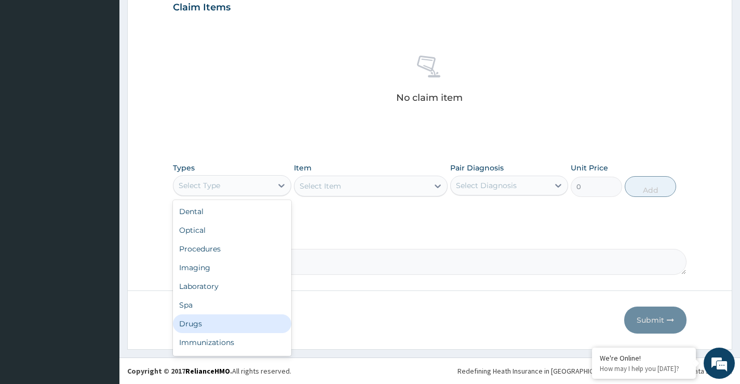
click at [185, 326] on div "Drugs" at bounding box center [232, 323] width 118 height 19
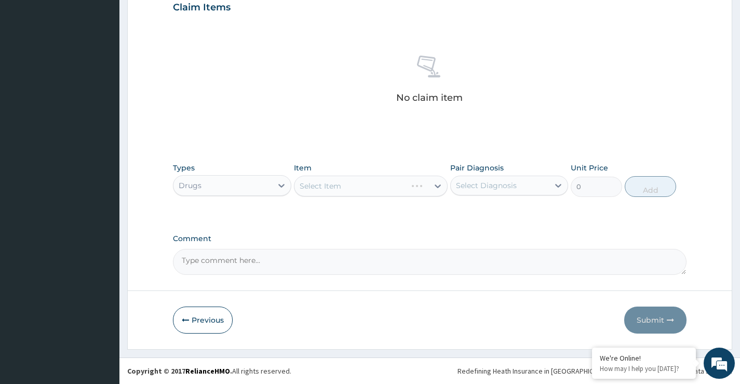
click at [347, 188] on div "Select Item" at bounding box center [371, 186] width 154 height 21
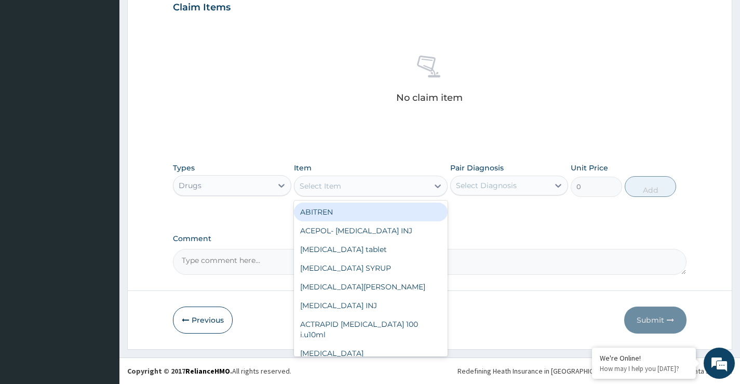
click at [347, 188] on div "Select Item" at bounding box center [362, 186] width 135 height 17
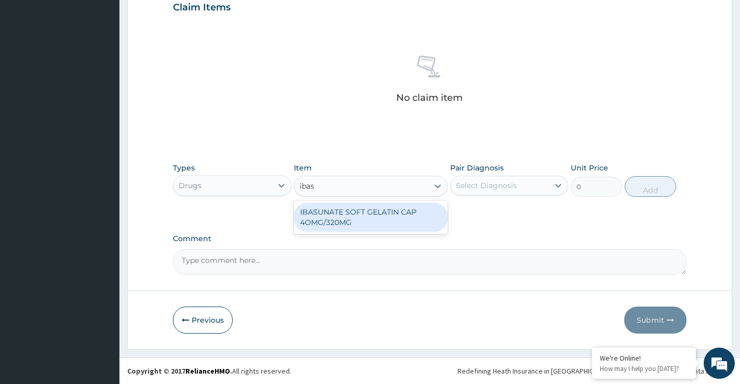
type input "ibasu"
click at [390, 215] on div "IBASUNATE SOFT GELATIN CAP 4OMG/320MG" at bounding box center [371, 217] width 154 height 29
type input "189.75"
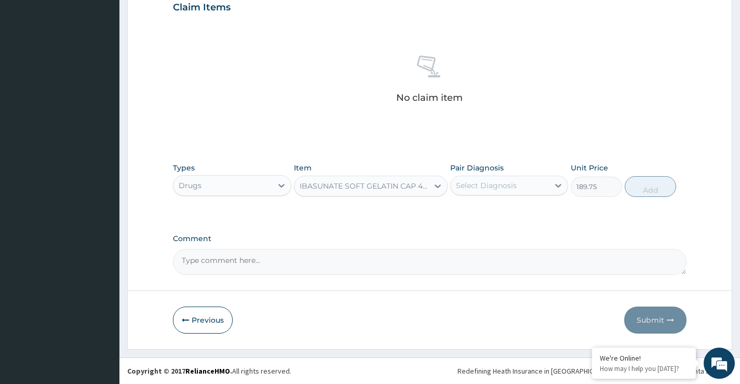
click at [478, 187] on div "Select Diagnosis" at bounding box center [486, 185] width 61 height 10
click at [489, 209] on label "Malaria" at bounding box center [500, 211] width 64 height 10
checkbox input "true"
click at [655, 192] on button "Add" at bounding box center [650, 186] width 51 height 21
type input "0"
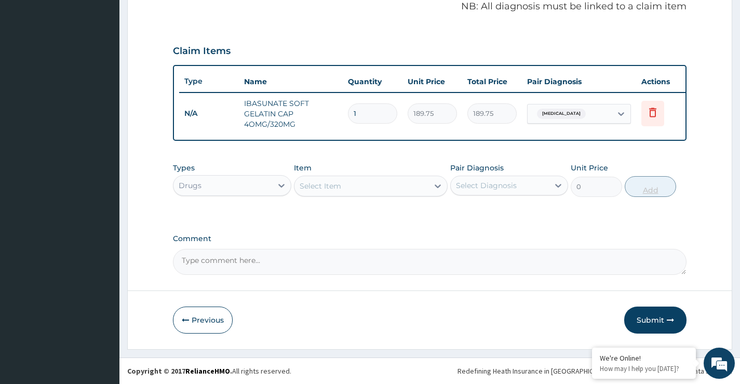
scroll to position [329, 0]
drag, startPoint x: 324, startPoint y: 187, endPoint x: 326, endPoint y: 180, distance: 7.4
click at [325, 187] on div "Select Item" at bounding box center [321, 186] width 42 height 10
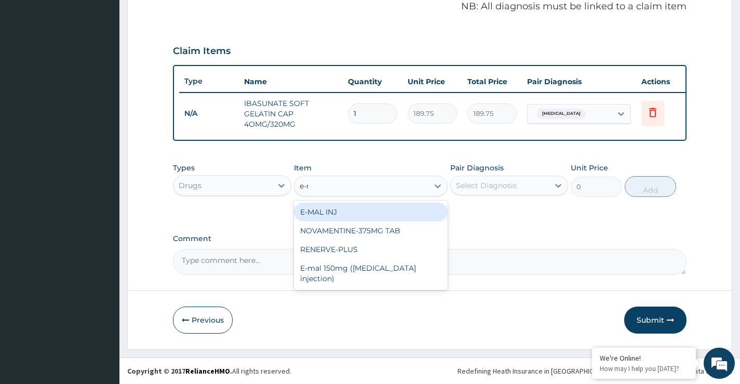
type input "e-ma"
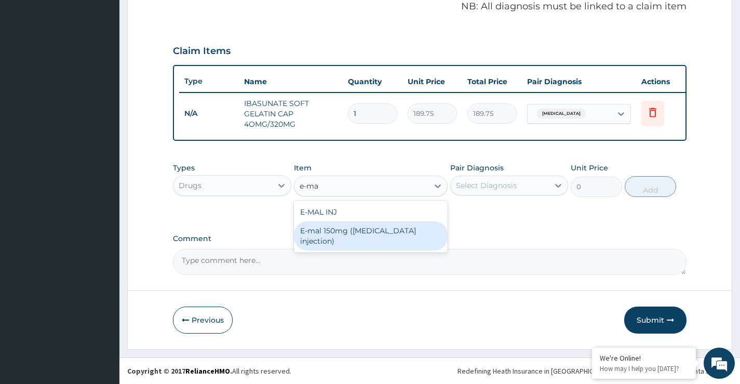
click at [323, 231] on div "E-mal 150mg (Artemether injection)" at bounding box center [371, 235] width 154 height 29
type input "1950"
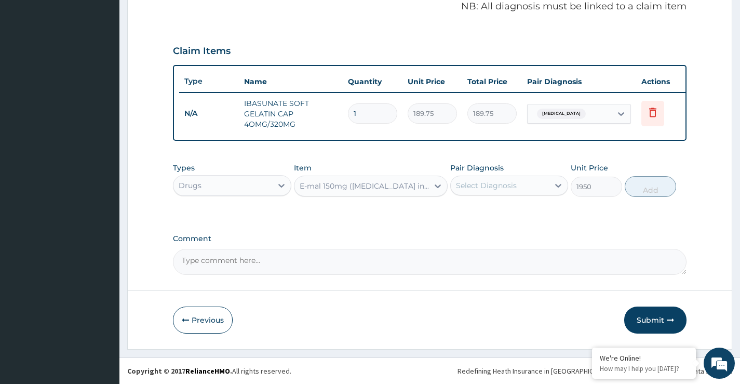
click at [505, 193] on div "Select Diagnosis" at bounding box center [500, 185] width 98 height 17
drag, startPoint x: 486, startPoint y: 213, endPoint x: 513, endPoint y: 210, distance: 26.6
click at [494, 213] on label "Malaria" at bounding box center [500, 211] width 64 height 10
checkbox input "true"
click at [646, 190] on button "Add" at bounding box center [650, 186] width 51 height 21
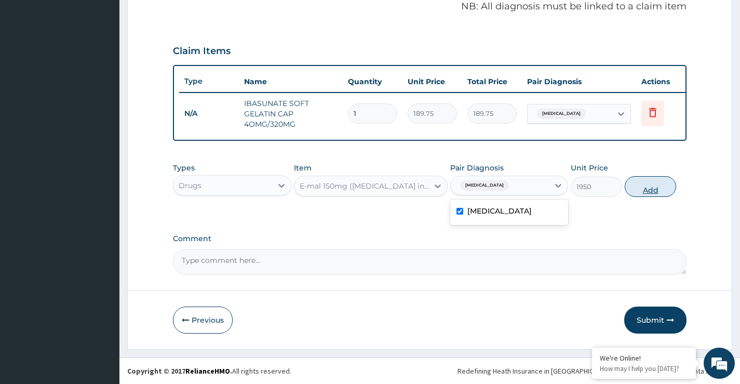
type input "0"
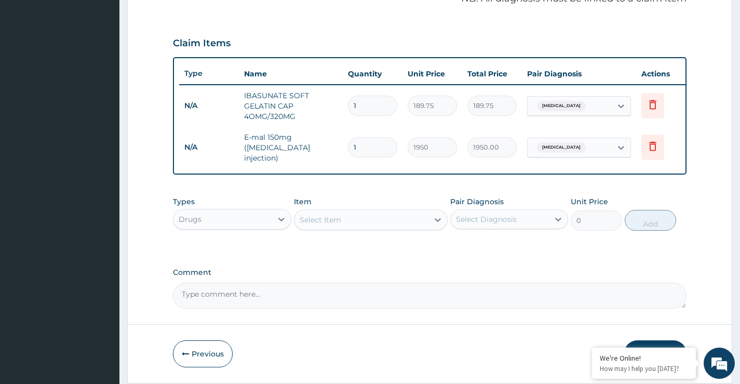
drag, startPoint x: 363, startPoint y: 103, endPoint x: 352, endPoint y: 105, distance: 10.7
click at [352, 105] on input "1" at bounding box center [372, 106] width 49 height 20
type input "9"
type input "1707.75"
type input "9"
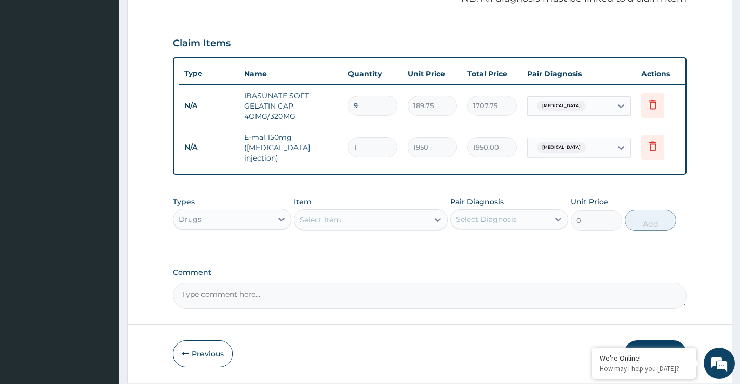
drag, startPoint x: 358, startPoint y: 150, endPoint x: 349, endPoint y: 148, distance: 9.1
click at [349, 148] on input "1" at bounding box center [372, 147] width 49 height 20
type input "3"
type input "5850.00"
type input "3"
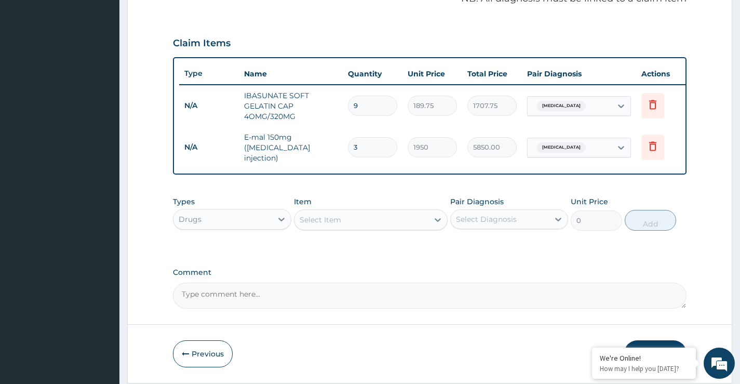
click at [344, 224] on div "Select Item" at bounding box center [362, 219] width 135 height 17
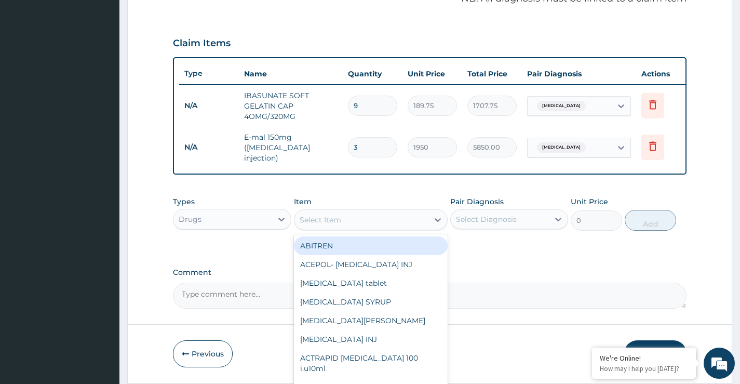
paste input "PARACETAMOL"
type input "PARACETAMOL"
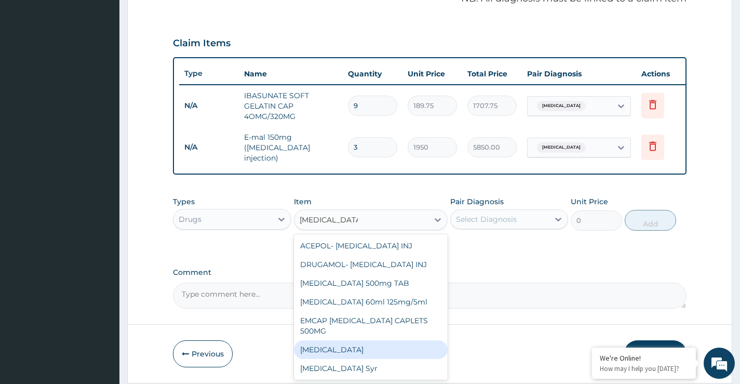
drag, startPoint x: 355, startPoint y: 352, endPoint x: 404, endPoint y: 327, distance: 54.1
click at [355, 352] on div "Paracetamol" at bounding box center [371, 349] width 154 height 19
type input "13"
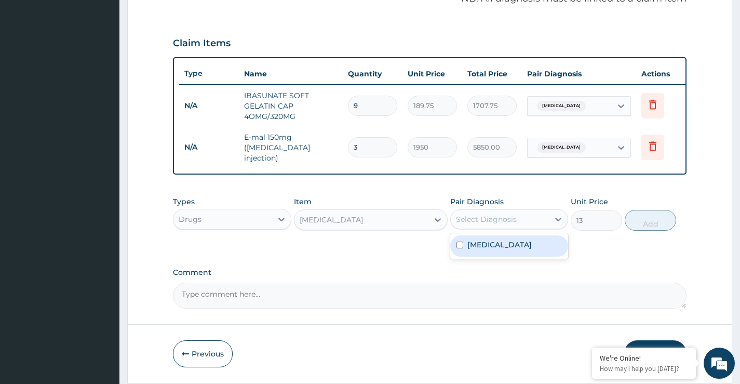
click at [498, 224] on div "Select Diagnosis" at bounding box center [486, 219] width 61 height 10
click at [491, 249] on label "Malaria" at bounding box center [500, 244] width 64 height 10
checkbox input "true"
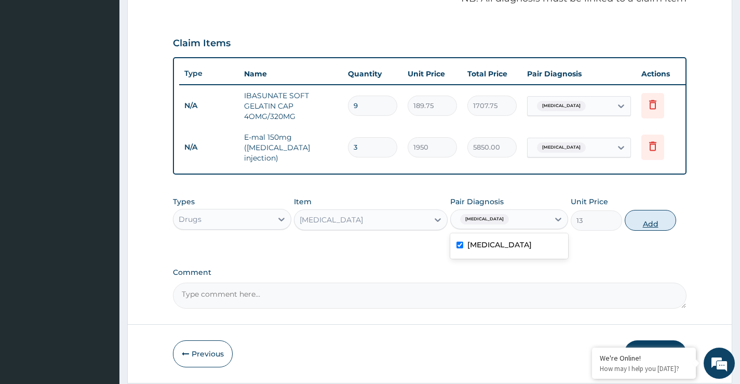
click at [650, 227] on button "Add" at bounding box center [650, 220] width 51 height 21
type input "0"
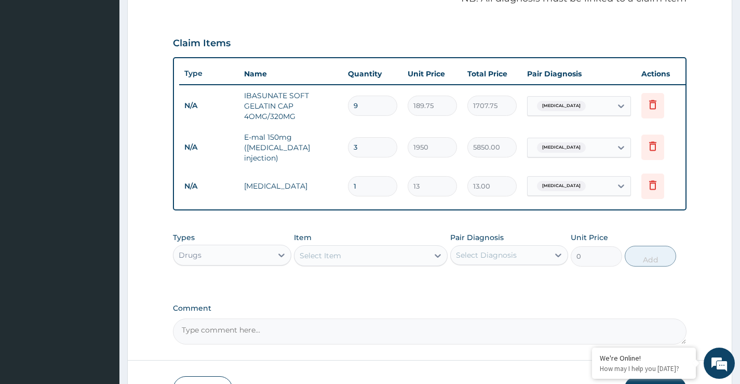
type input "18"
type input "234.00"
type input "18"
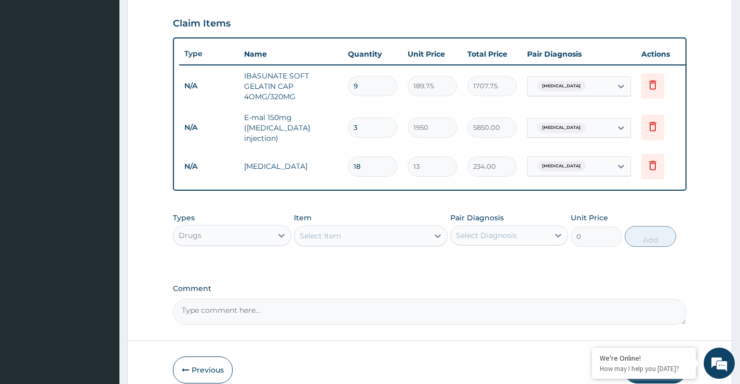
scroll to position [401, 0]
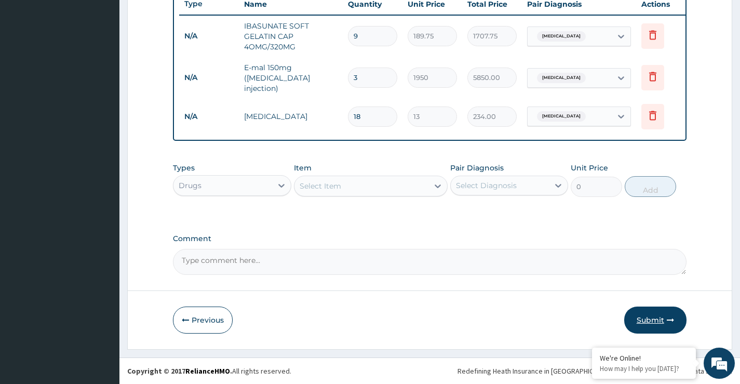
click at [650, 320] on button "Submit" at bounding box center [655, 320] width 62 height 27
